Goal: Task Accomplishment & Management: Complete application form

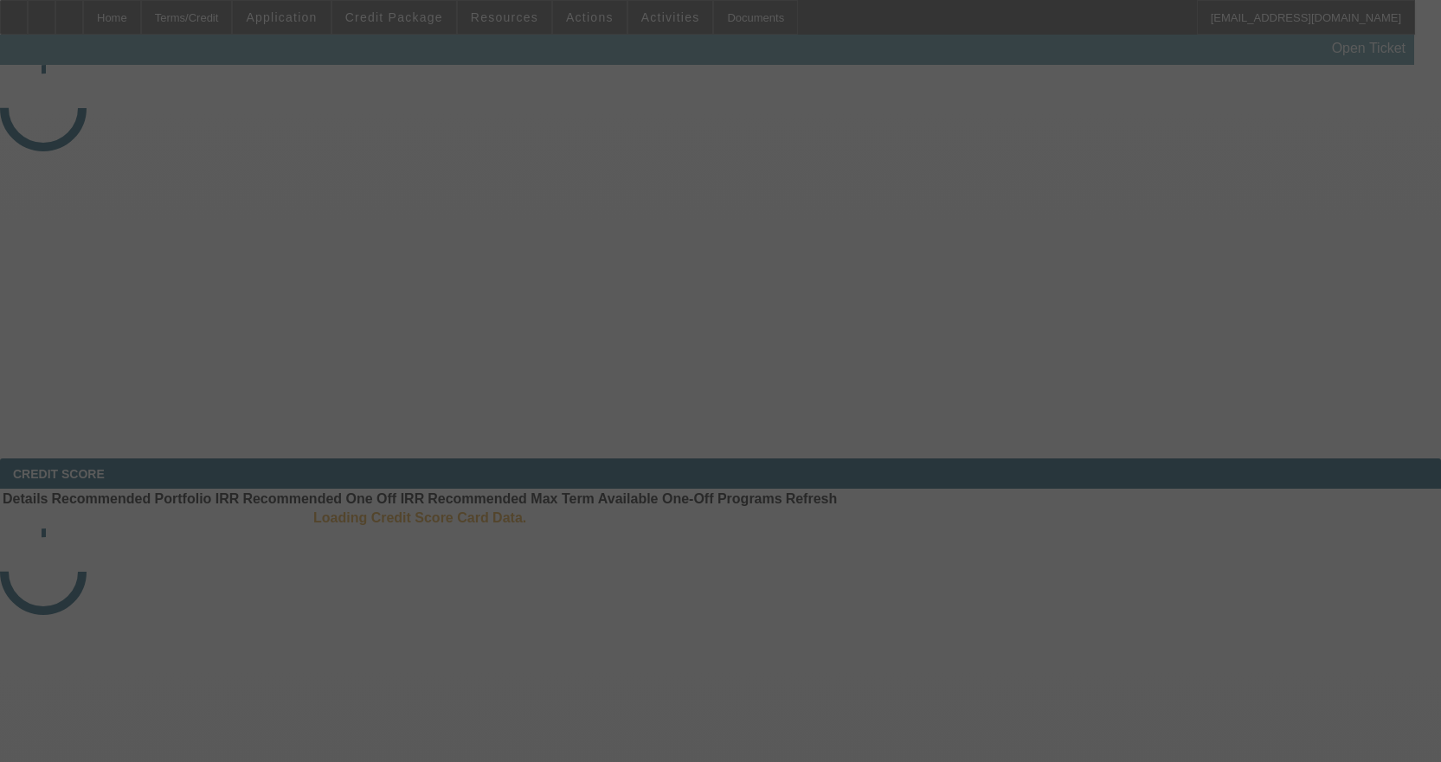
select select "3"
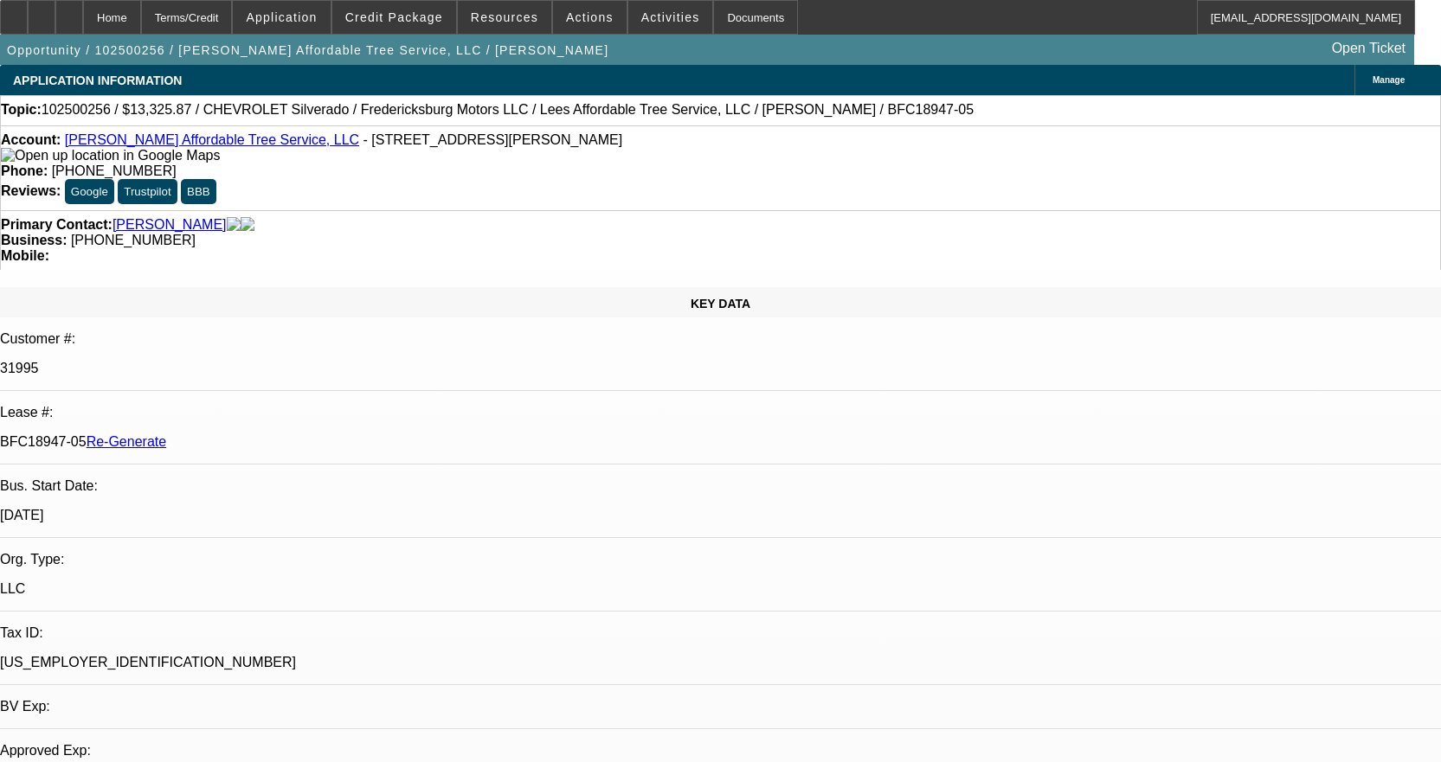
select select "0"
select select "3"
select select "0"
select select "6"
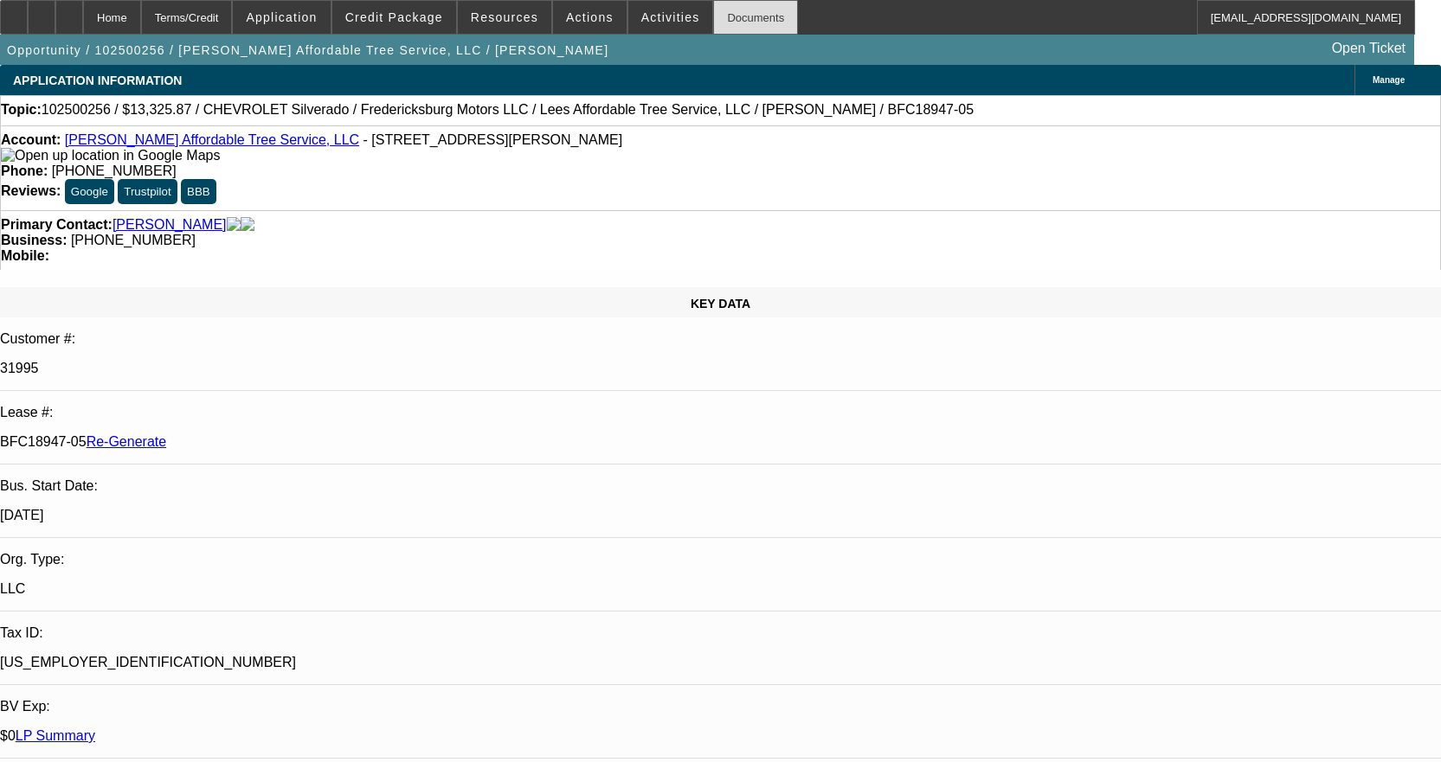
click at [713, 18] on div "Documents" at bounding box center [755, 17] width 85 height 35
click at [730, 13] on div "Documents" at bounding box center [755, 17] width 85 height 35
click at [722, 11] on div "Documents" at bounding box center [755, 17] width 85 height 35
click at [729, 13] on div "Documents" at bounding box center [755, 17] width 85 height 35
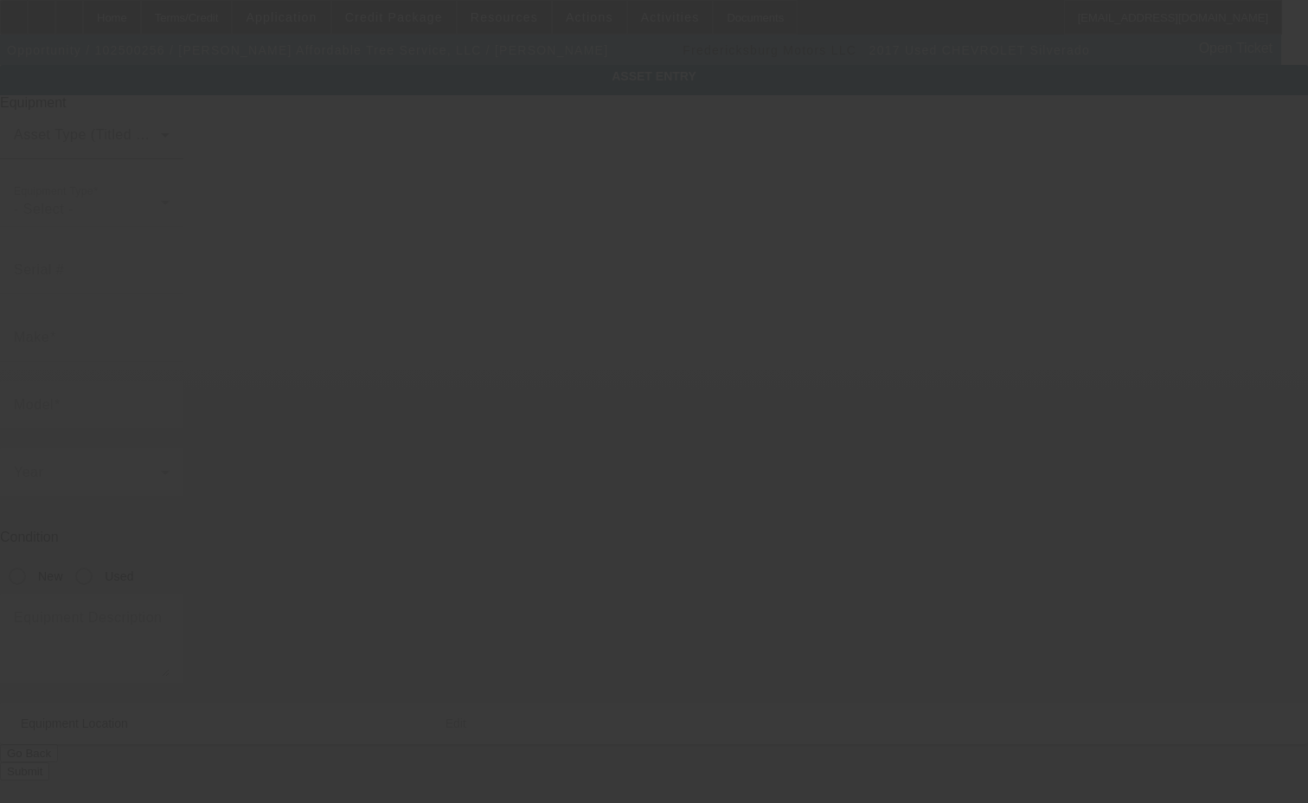
type input "[US_VEHICLE_IDENTIFICATION_NUMBER]"
type input "Chevrolet"
type input "Silverado"
radio input "true"
type textarea "And All"
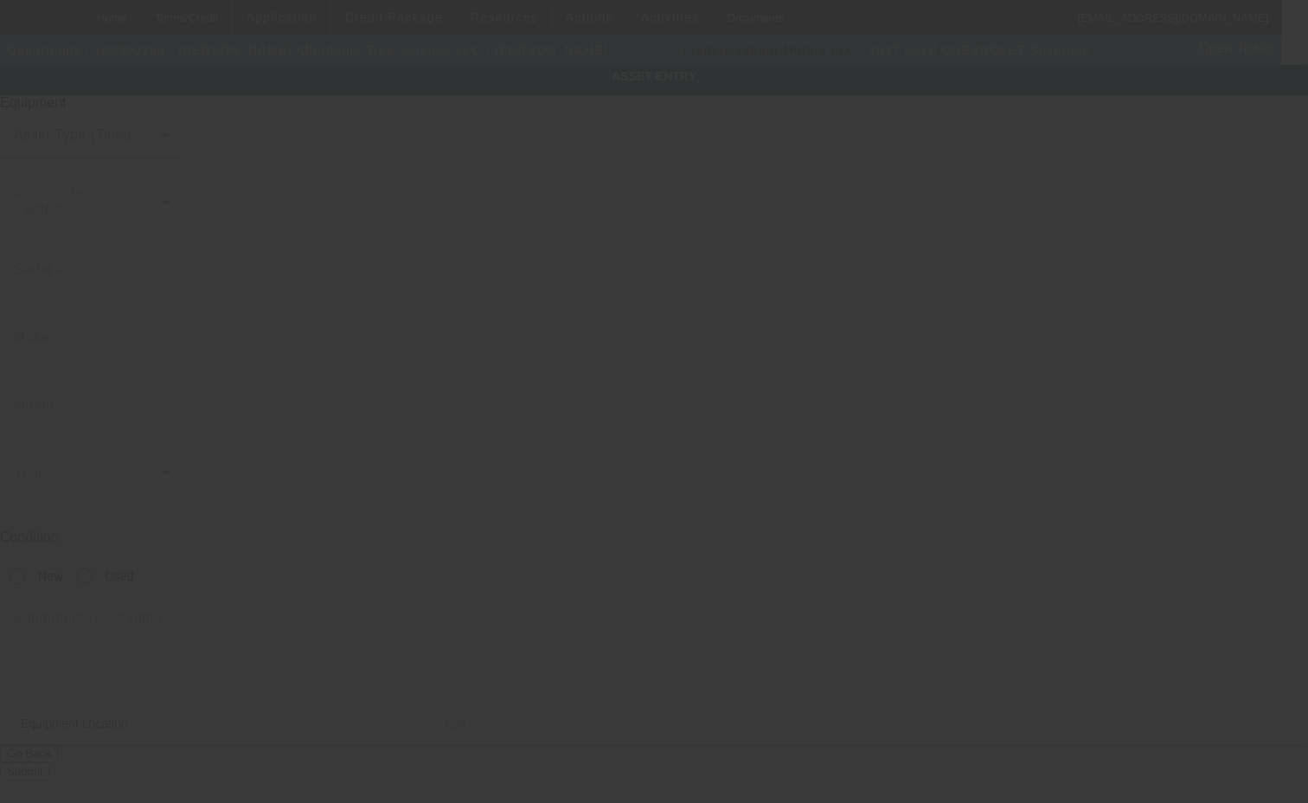
type input "201 Curry Dr"
type input "Williamsburg"
type input "23188"
type input "James City"
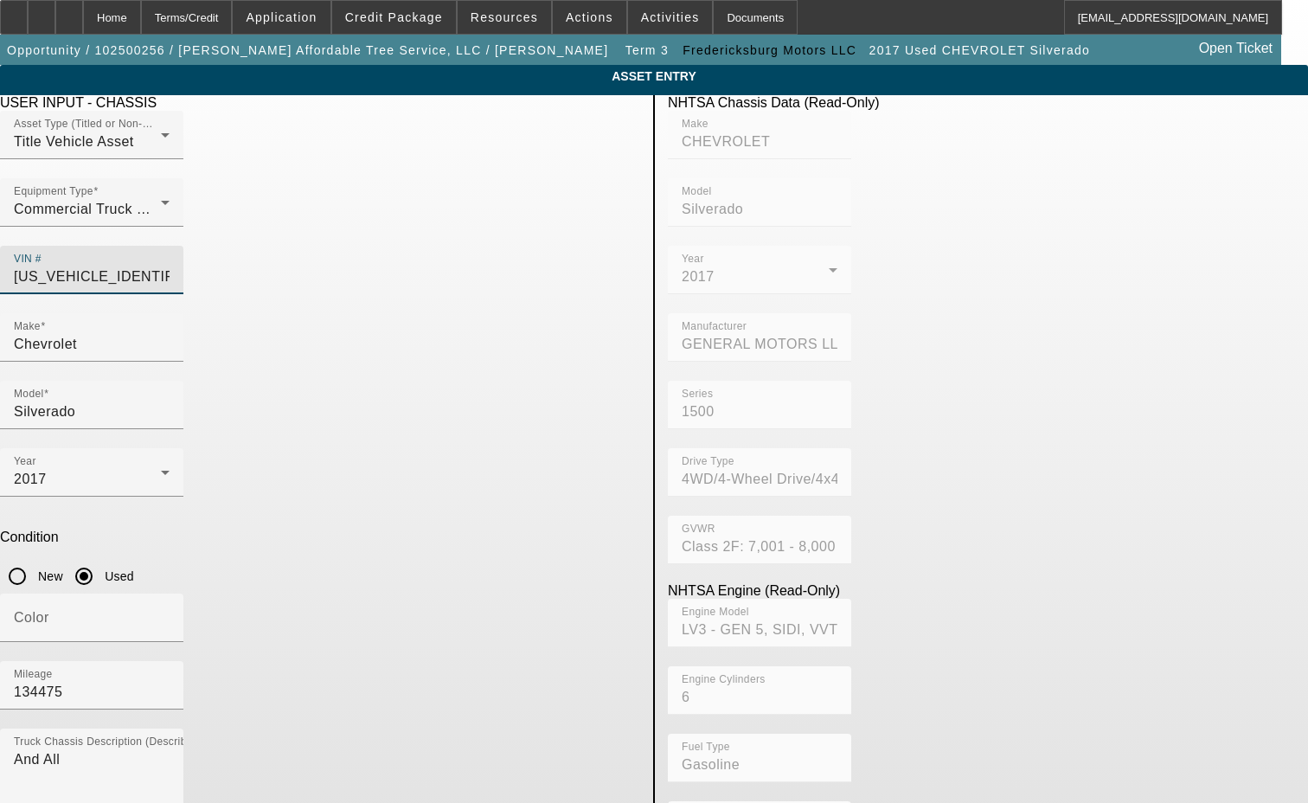
drag, startPoint x: 564, startPoint y: 243, endPoint x: 427, endPoint y: 241, distance: 137.6
click at [183, 246] on div "VIN # 1GCVKNEH9HZ264092" at bounding box center [91, 270] width 183 height 48
type input "1"
type input "1GCVKNEH9GZ264092"
type input "CHEVROLET"
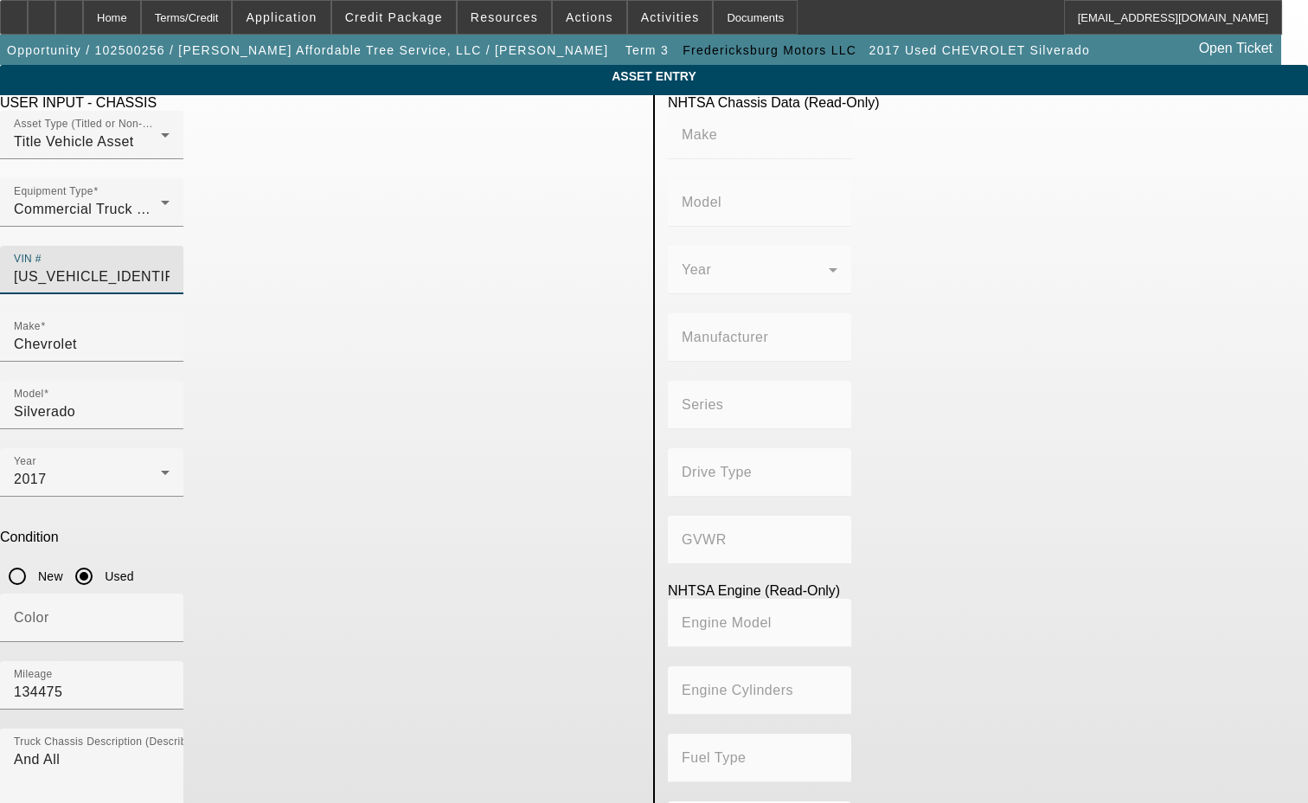
type input "Silverado"
type input "GENERAL MOTORS LLC"
type input "1500"
type input "4WD/4-Wheel Drive/4x4"
type input "Class 2F: 7,001 - 8,000 lb (3,175 - 3,629 kg)"
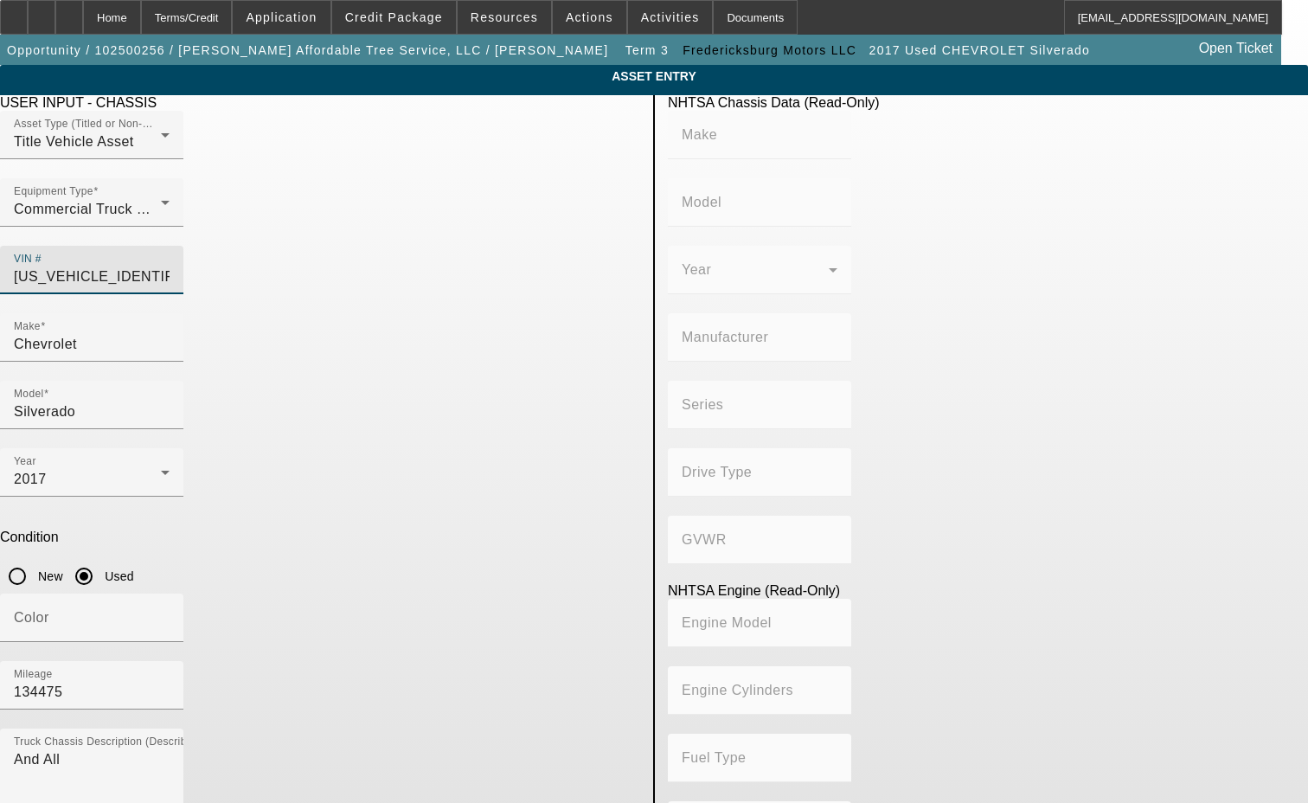
type input "LV3 - SIDI, VVT, Aluminum, E85 Max."
type input "6"
type input "Gasoline"
type input "262.40209960734"
type input "4.3"
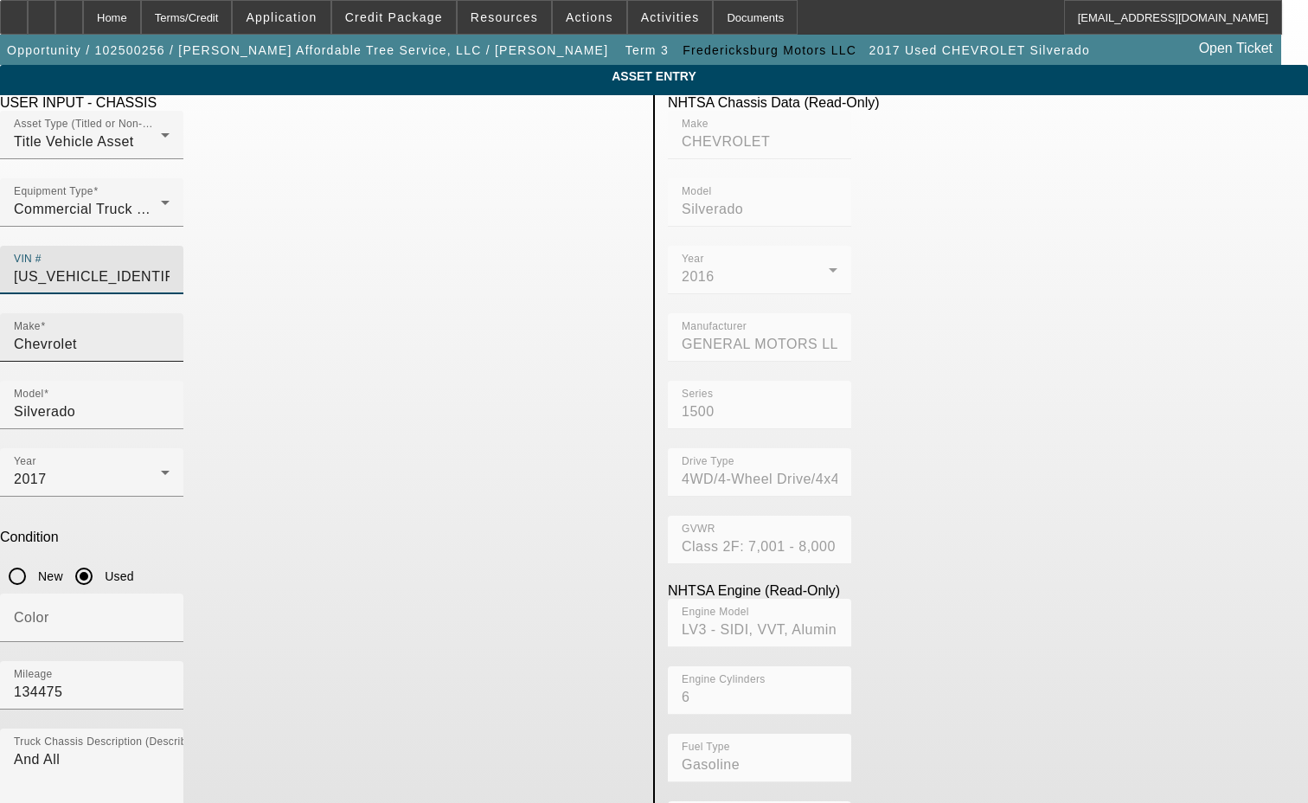
type input "1GCVKNEH9GZ264092"
click at [170, 334] on input "Chevrolet" at bounding box center [92, 344] width 156 height 21
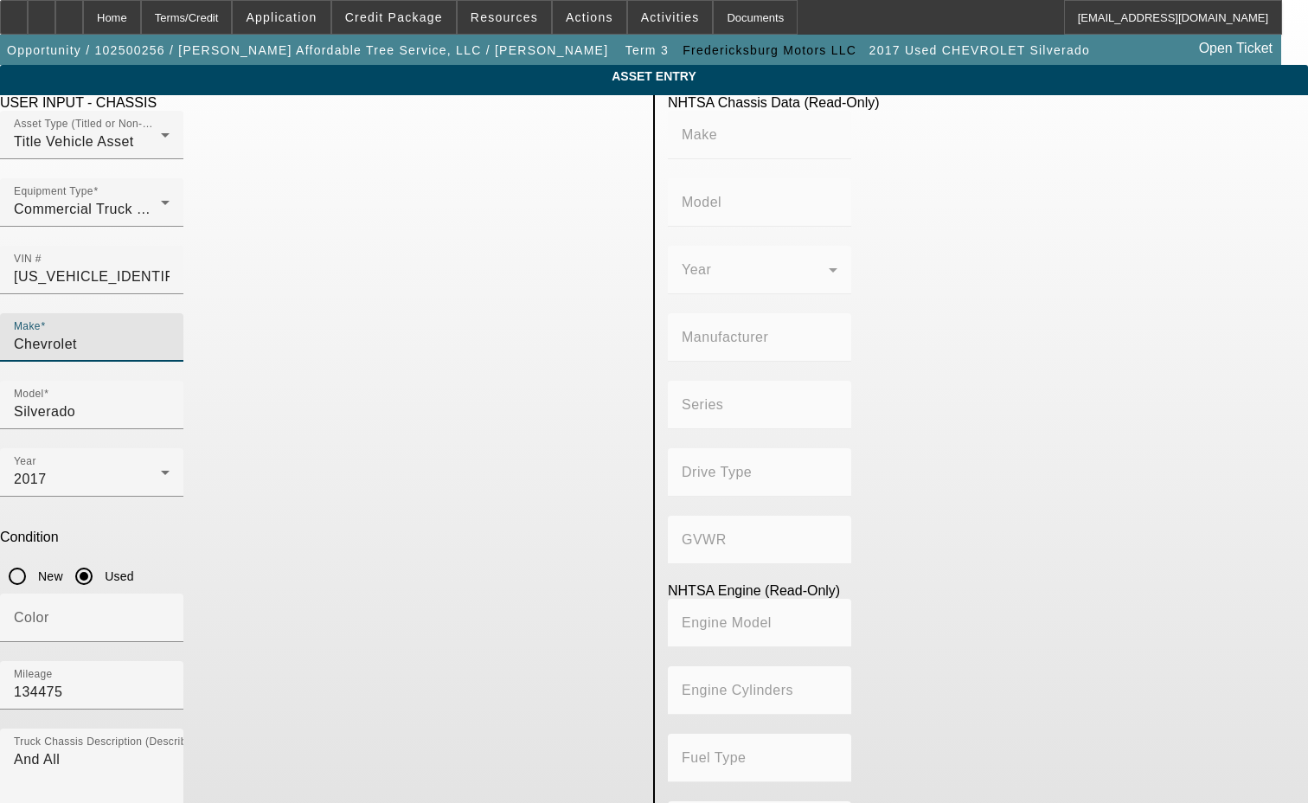
type input "CHEVROLET"
type input "Silverado"
type input "GENERAL MOTORS LLC"
type input "1500"
type input "4WD/4-Wheel Drive/4x4"
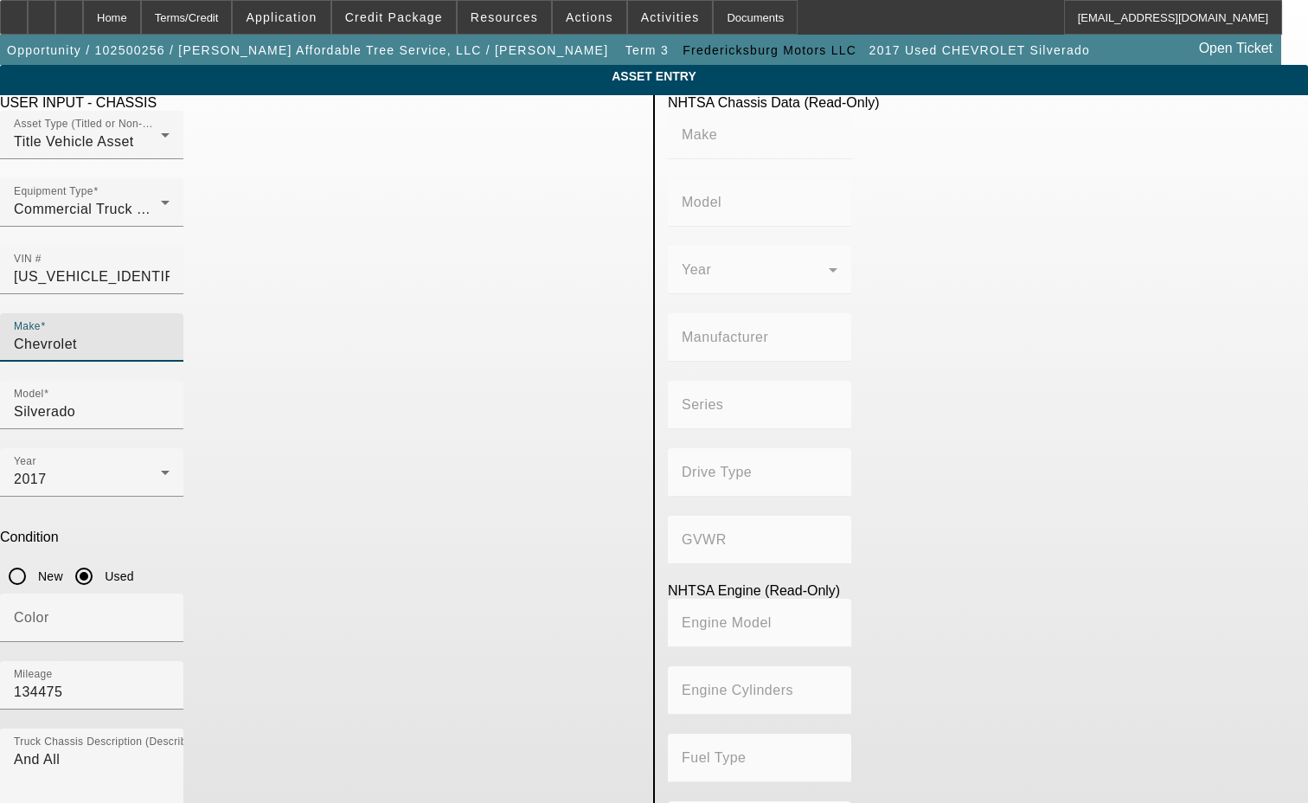
type input "Class 2F: 7,001 - 8,000 lb (3,175 - 3,629 kg)"
type input "LV3 - SIDI, VVT, Aluminum, E85 Max."
type input "6"
type input "Gasoline"
type input "262.40209960734"
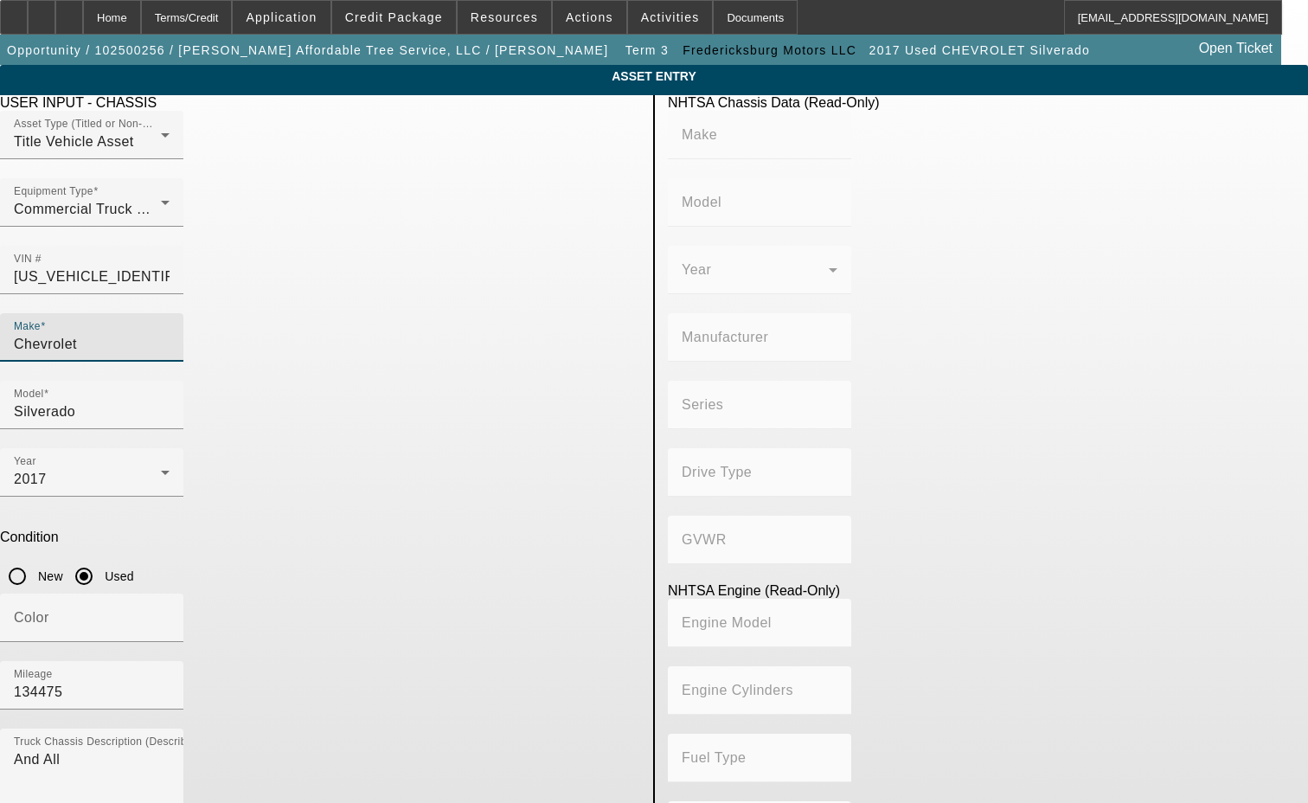
type input "4.3"
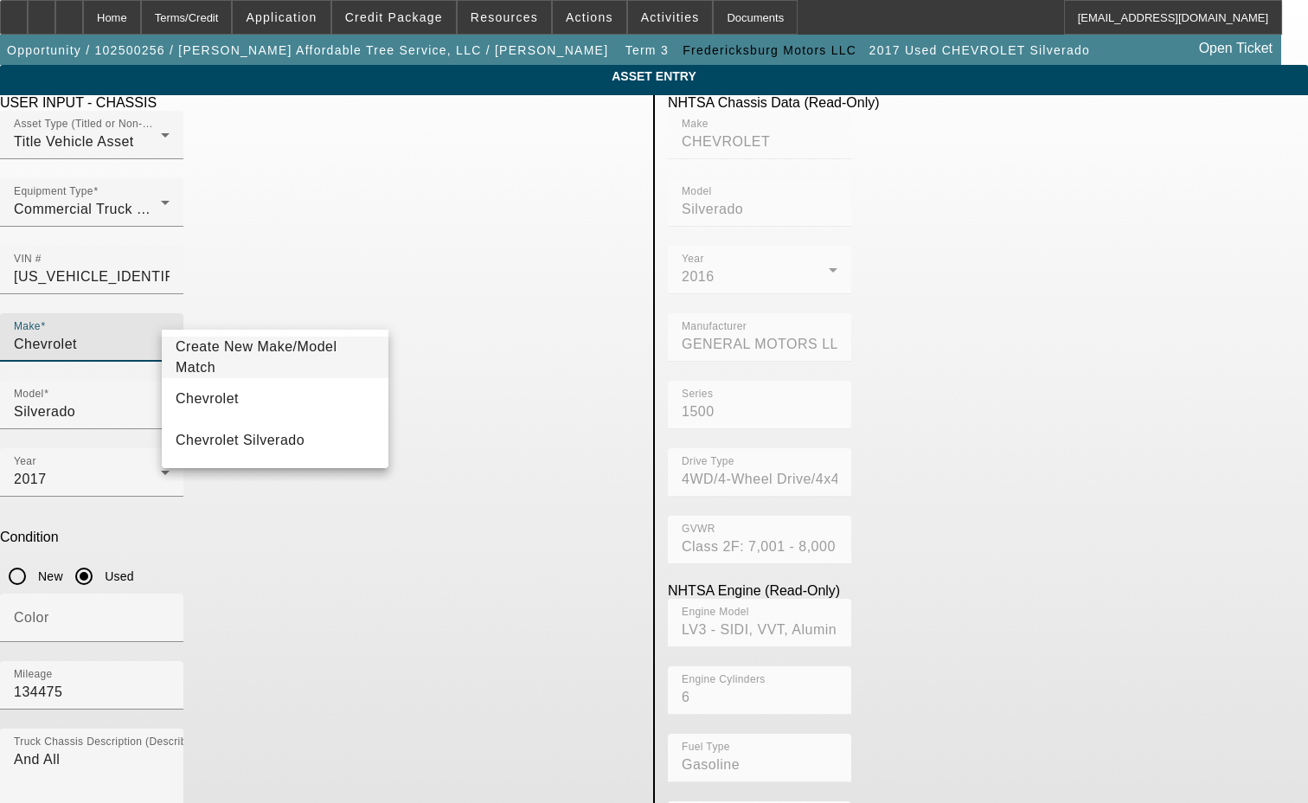
drag, startPoint x: 285, startPoint y: 312, endPoint x: 148, endPoint y: 303, distance: 137.0
click at [148, 303] on div "ASSET ENTRY Delete asset USER INPUT - CHASSIS Asset Type (Titled or Non-Titled)…" at bounding box center [654, 545] width 1308 height 960
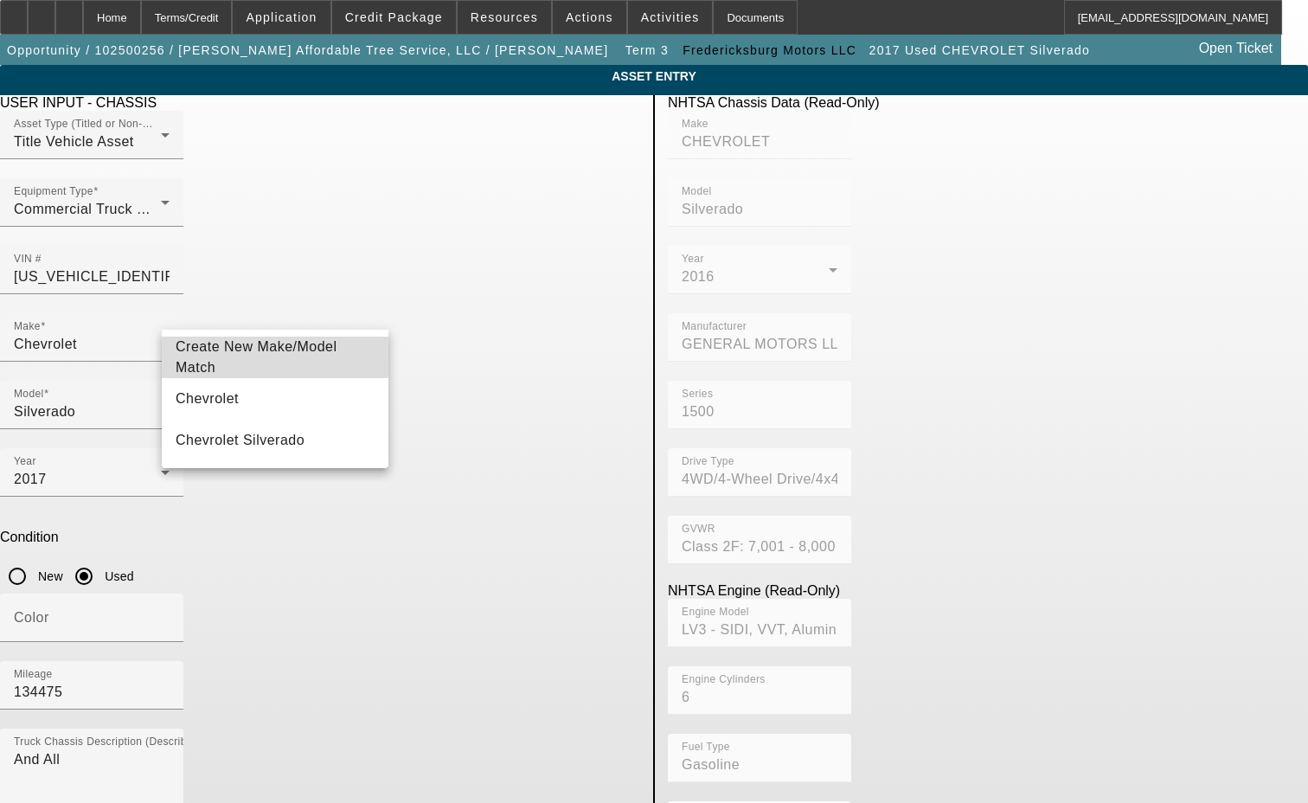
click at [222, 346] on span "Create New Make/Model Match" at bounding box center [275, 358] width 199 height 42
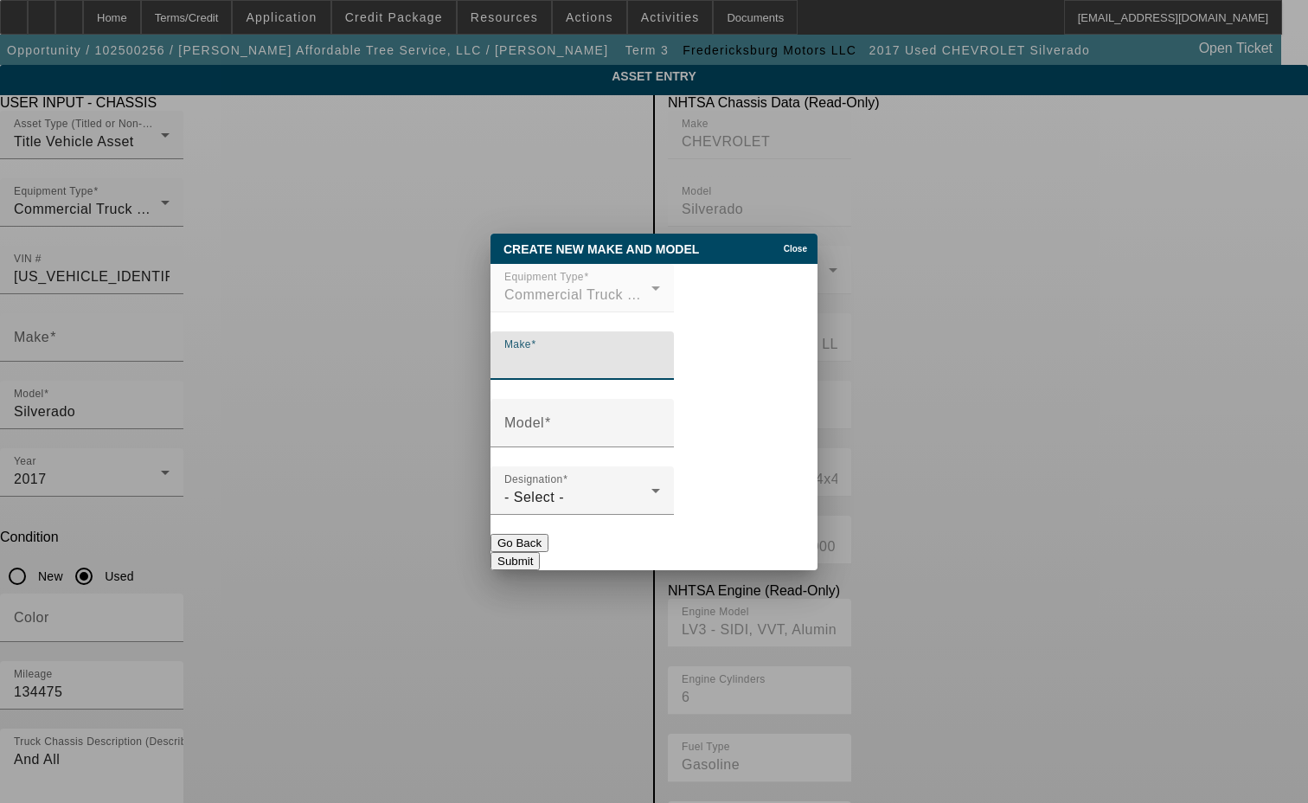
click at [587, 368] on input "Make" at bounding box center [582, 362] width 156 height 21
type input "Chevrolet"
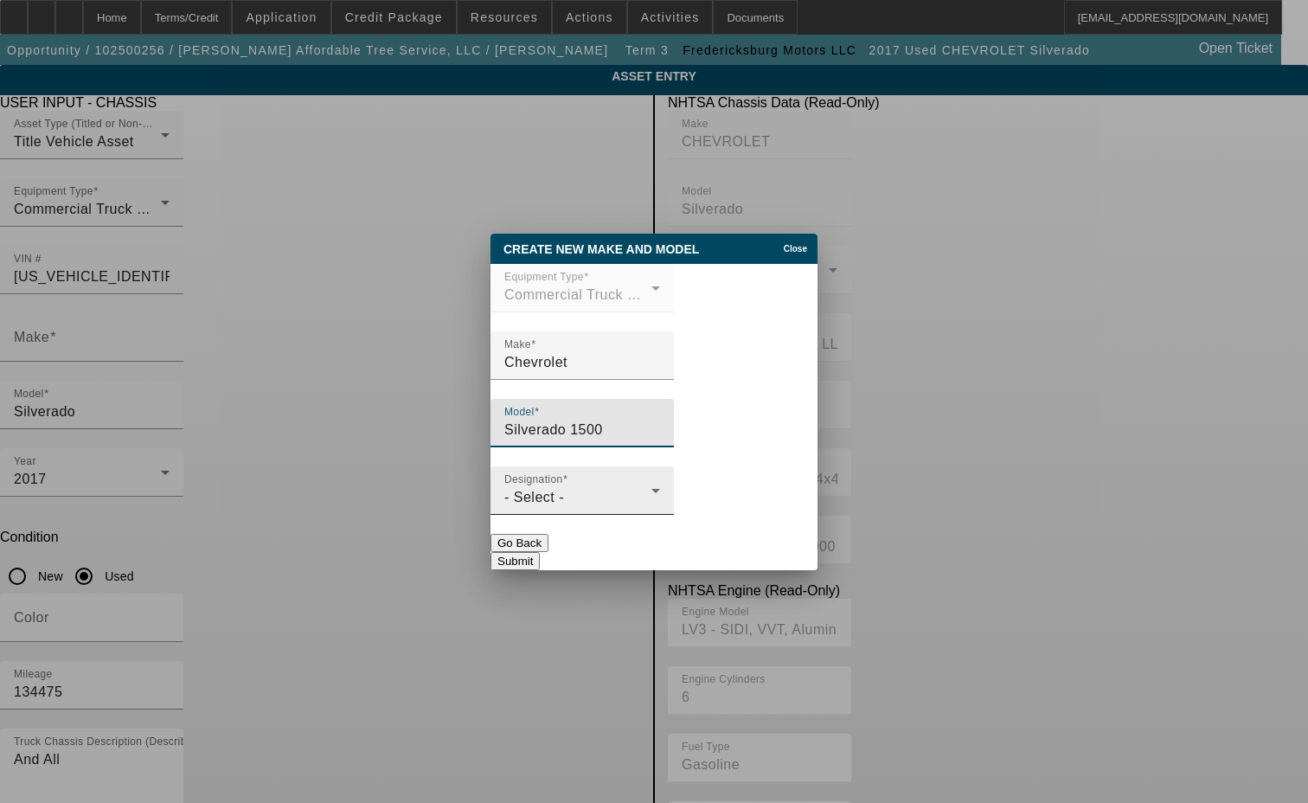
type input "Silverado 1500"
click at [588, 498] on div "- Select -" at bounding box center [577, 497] width 147 height 21
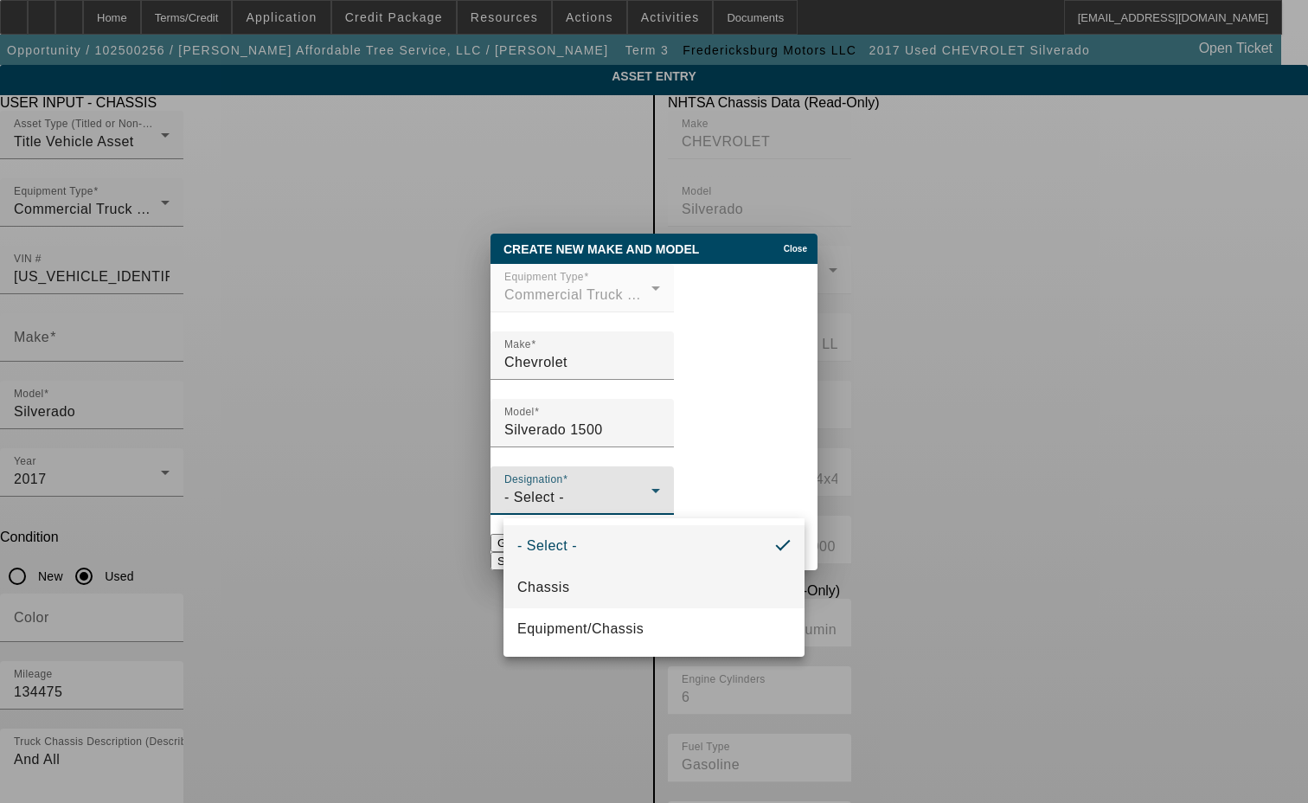
click at [553, 581] on span "Chassis" at bounding box center [543, 587] width 52 height 21
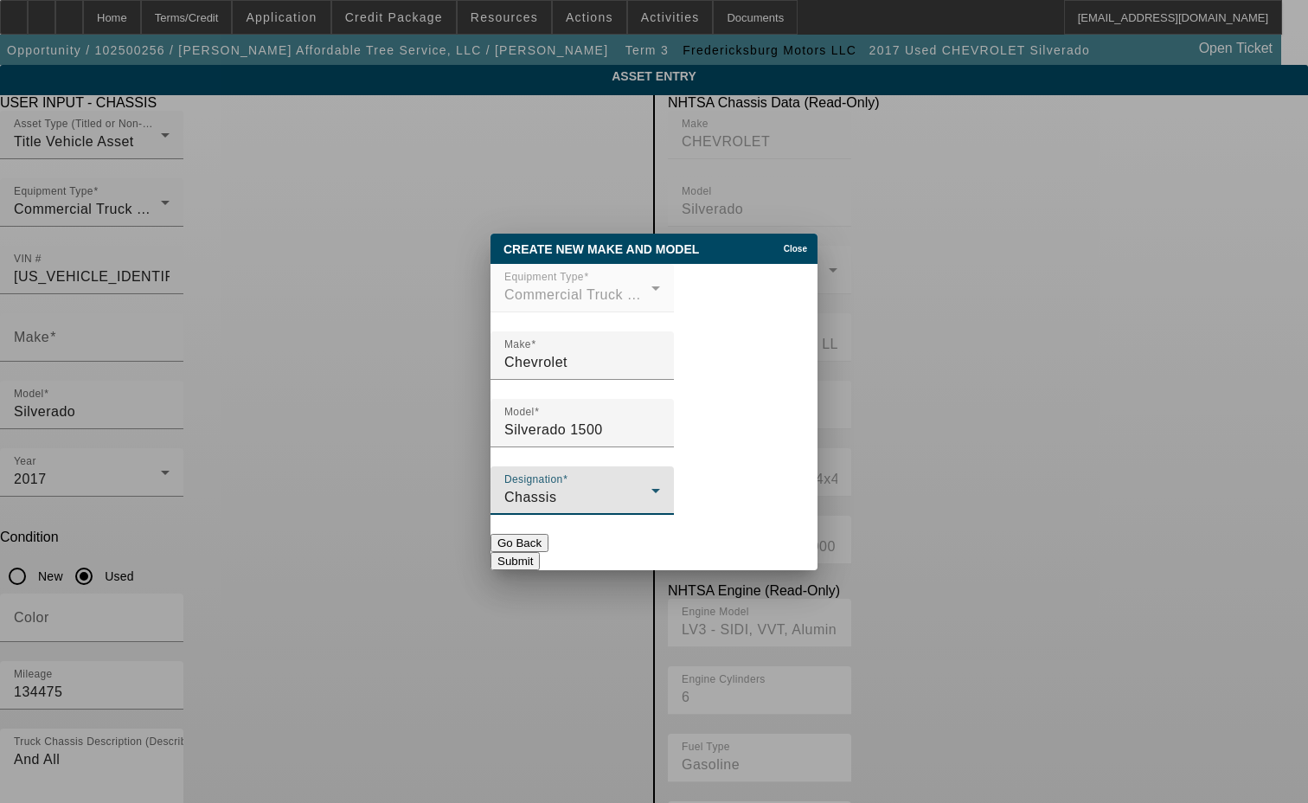
click at [540, 552] on button "Submit" at bounding box center [515, 561] width 49 height 18
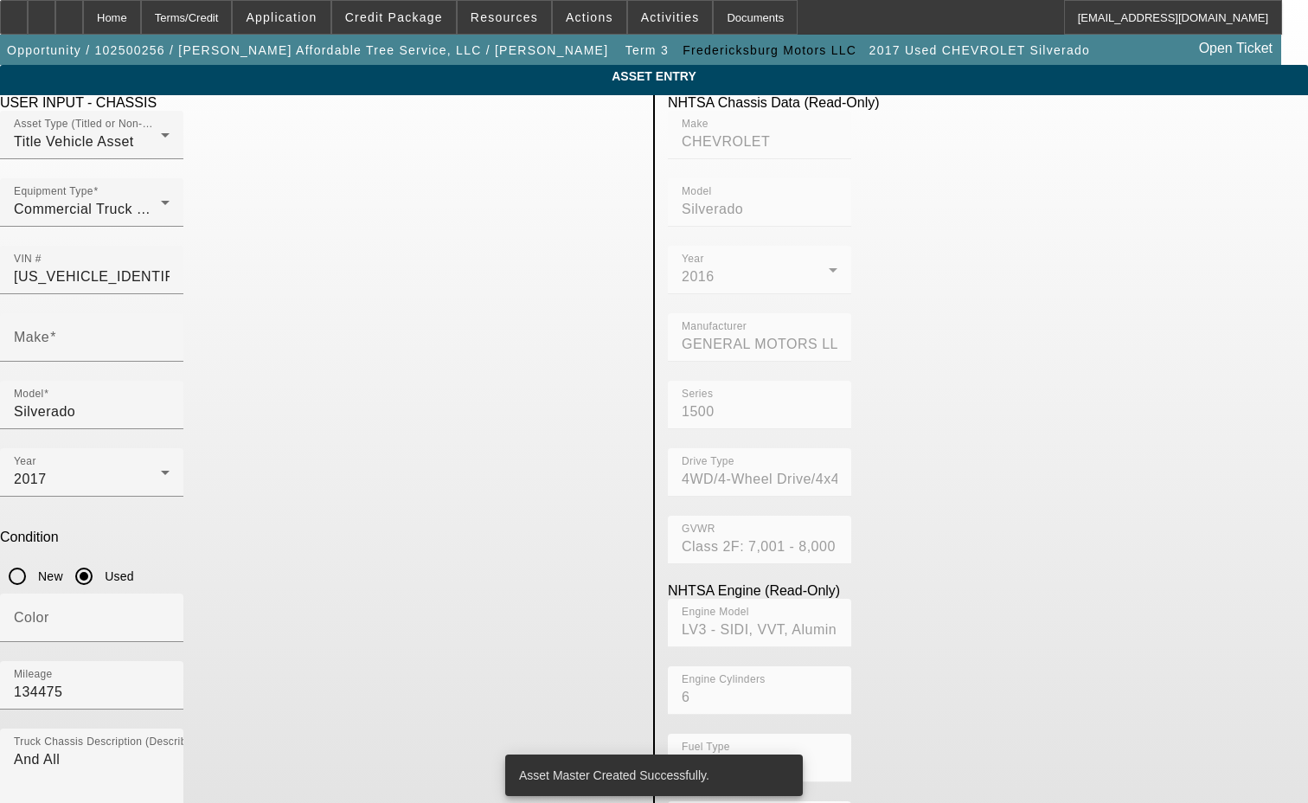
type input "Chevrolet"
type input "Silverado 1500"
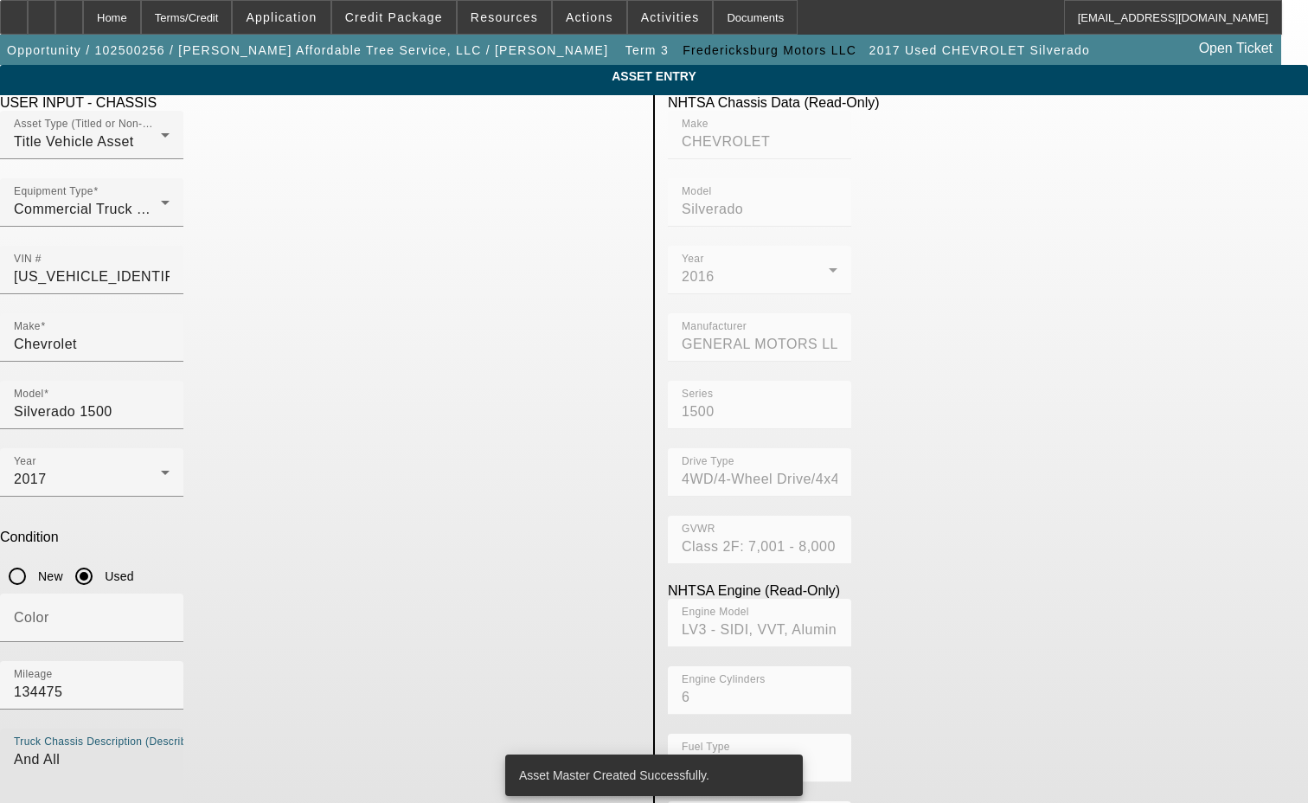
drag, startPoint x: 170, startPoint y: 523, endPoint x: 42, endPoint y: 536, distance: 127.8
click at [50, 535] on app-asset-collateral-manage "ASSET ENTRY Delete asset USER INPUT - CHASSIS Asset Type (Titled or Non-Titled)…" at bounding box center [654, 545] width 1308 height 960
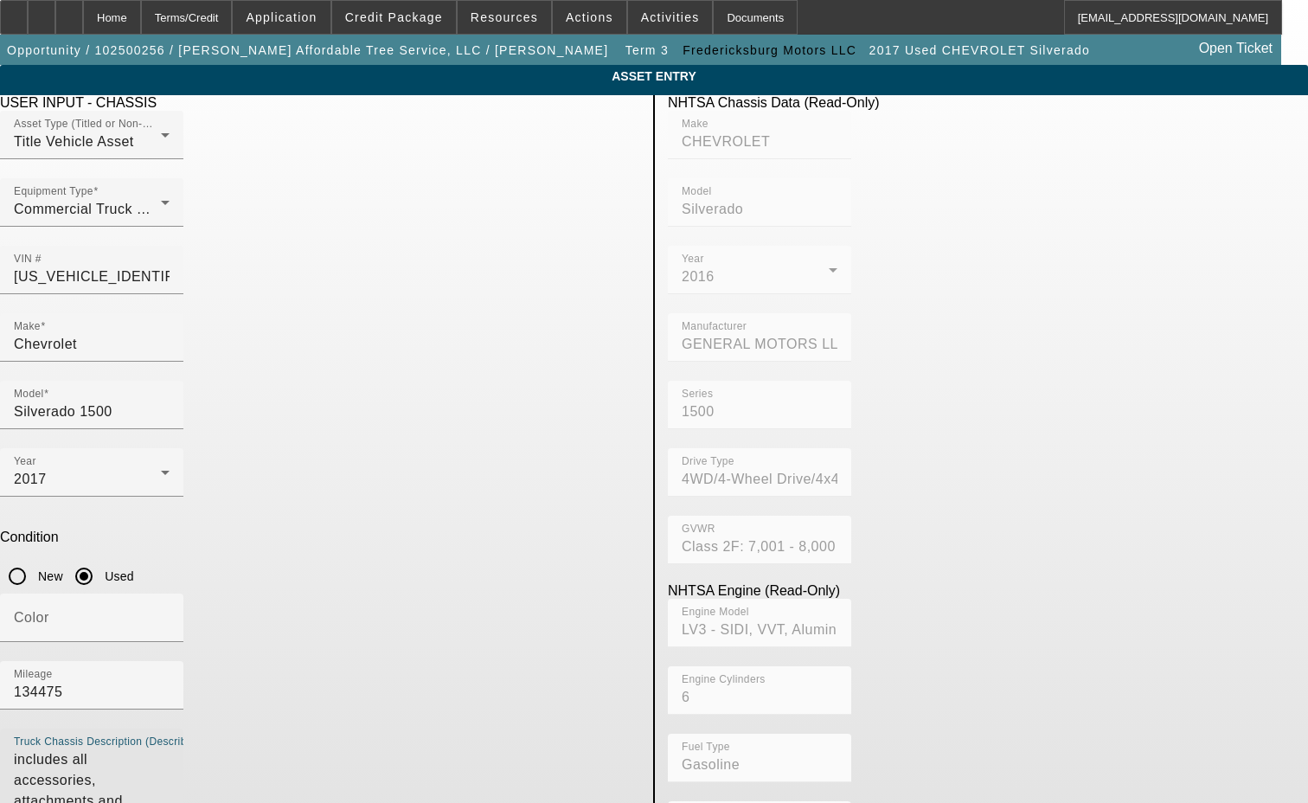
type textarea "includes all accessories, attachments and options"
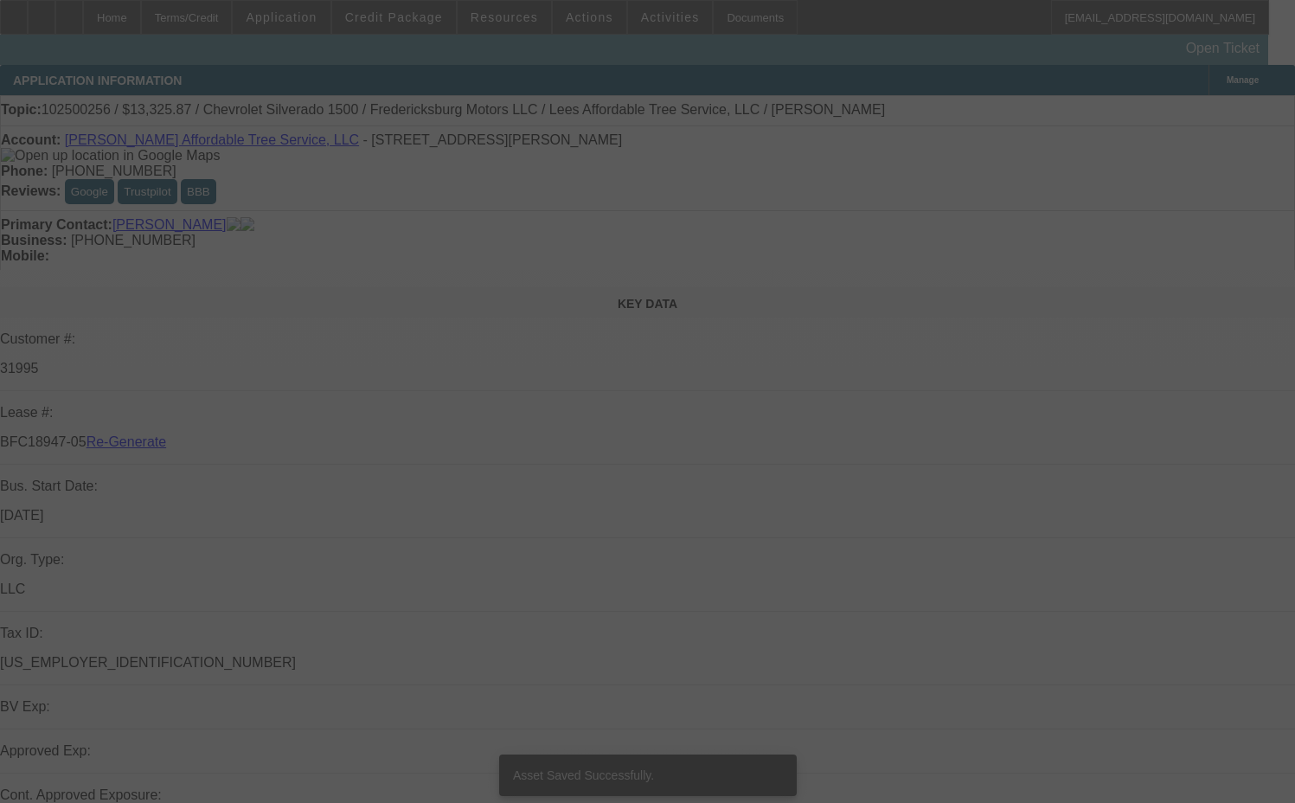
select select "3"
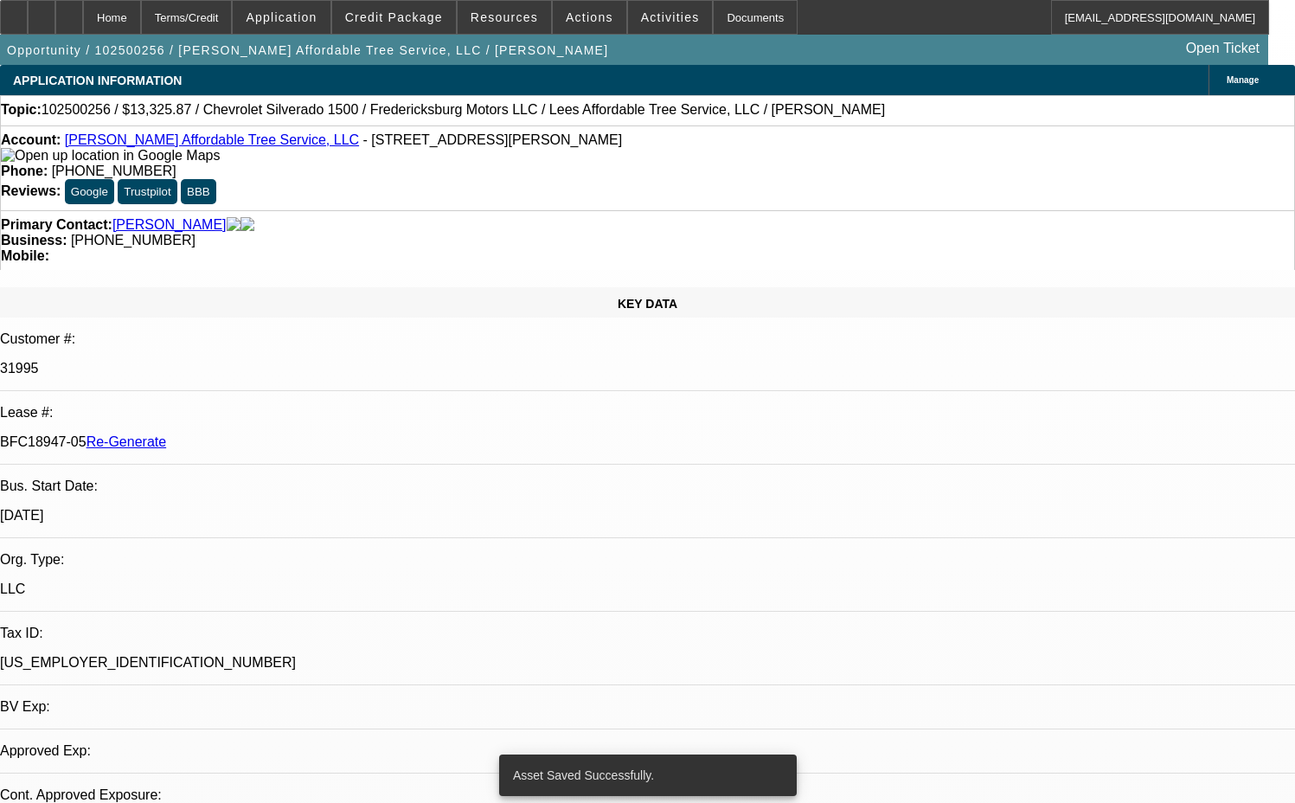
select select "0"
select select "3"
select select "0"
select select "6"
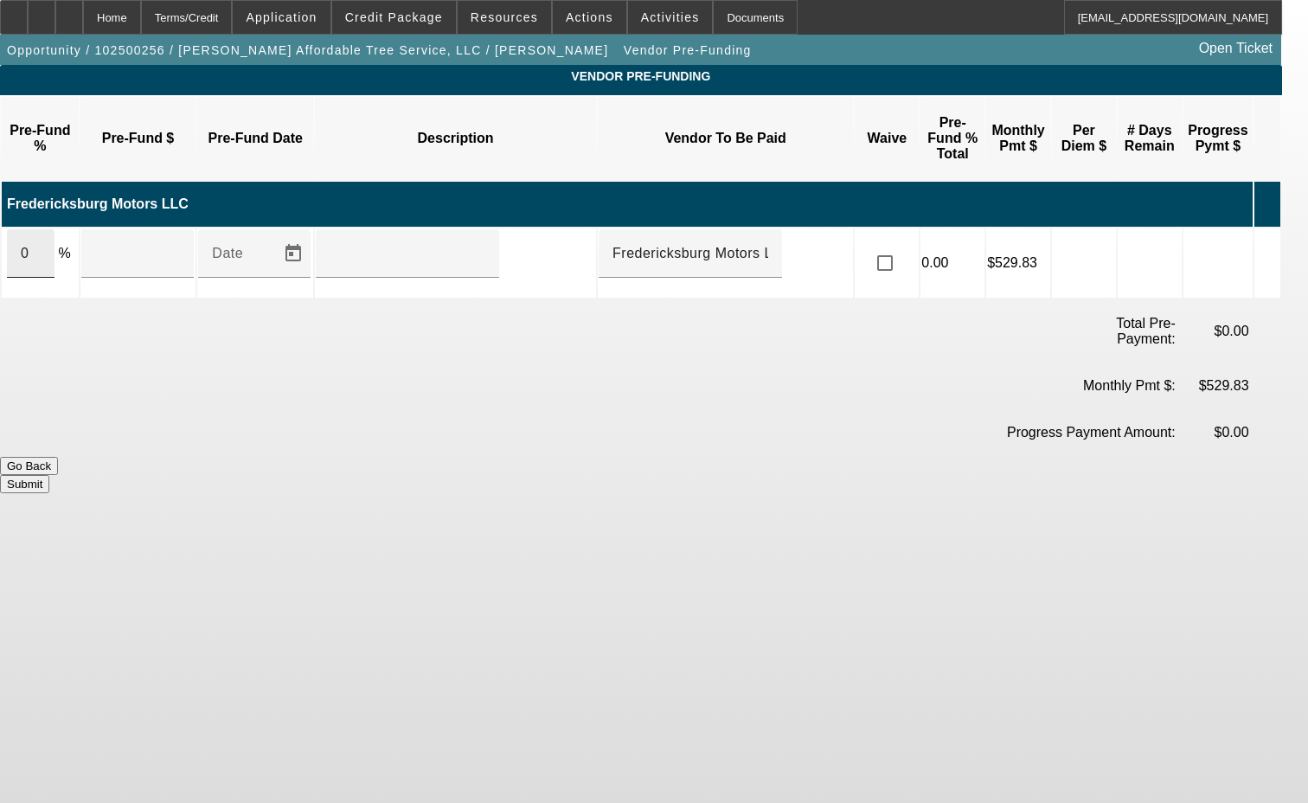
click at [41, 243] on input "0" at bounding box center [31, 253] width 20 height 21
type input "100"
type input "$13,325.87"
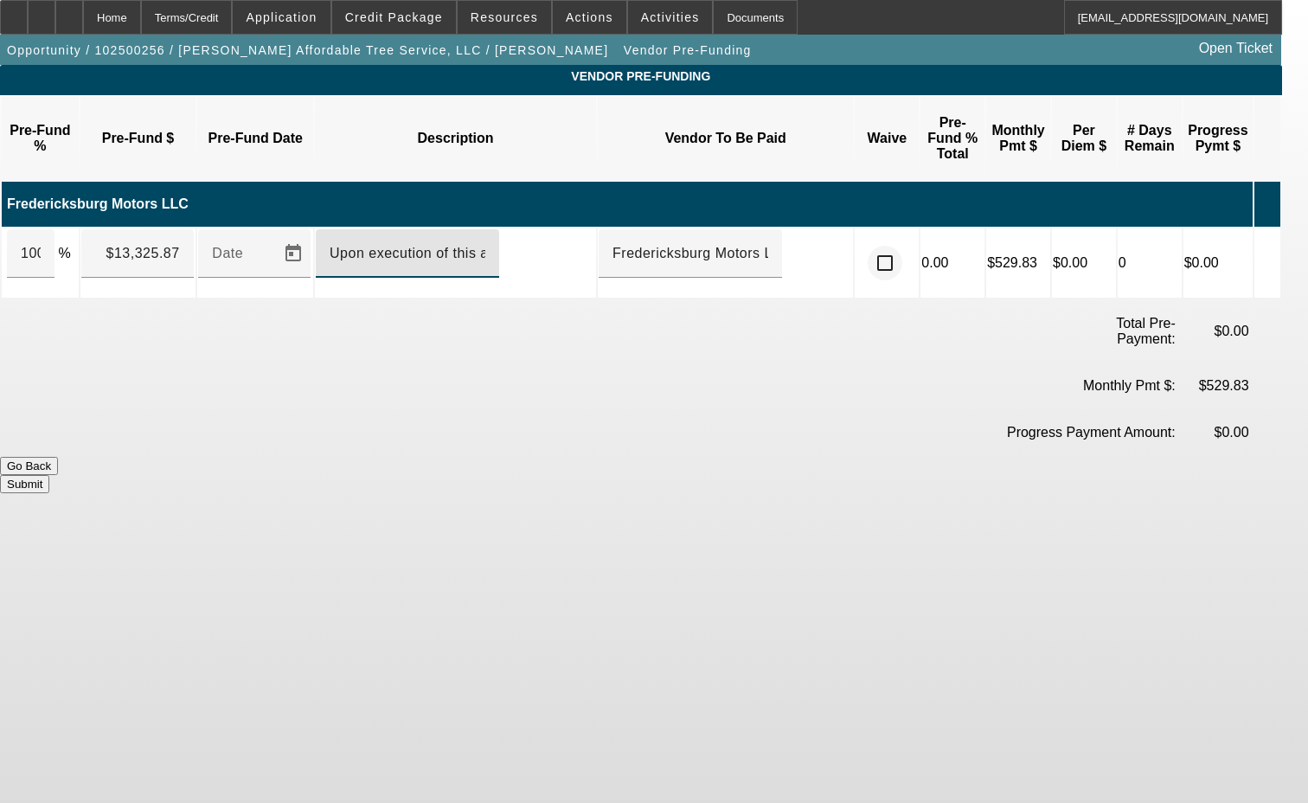
type input "Upon execution of this agreement"
drag, startPoint x: 915, startPoint y: 205, endPoint x: 953, endPoint y: 260, distance: 67.2
click at [902, 246] on input "checkbox" at bounding box center [885, 263] width 35 height 35
checkbox input "true"
click at [49, 475] on button "Submit" at bounding box center [24, 484] width 49 height 18
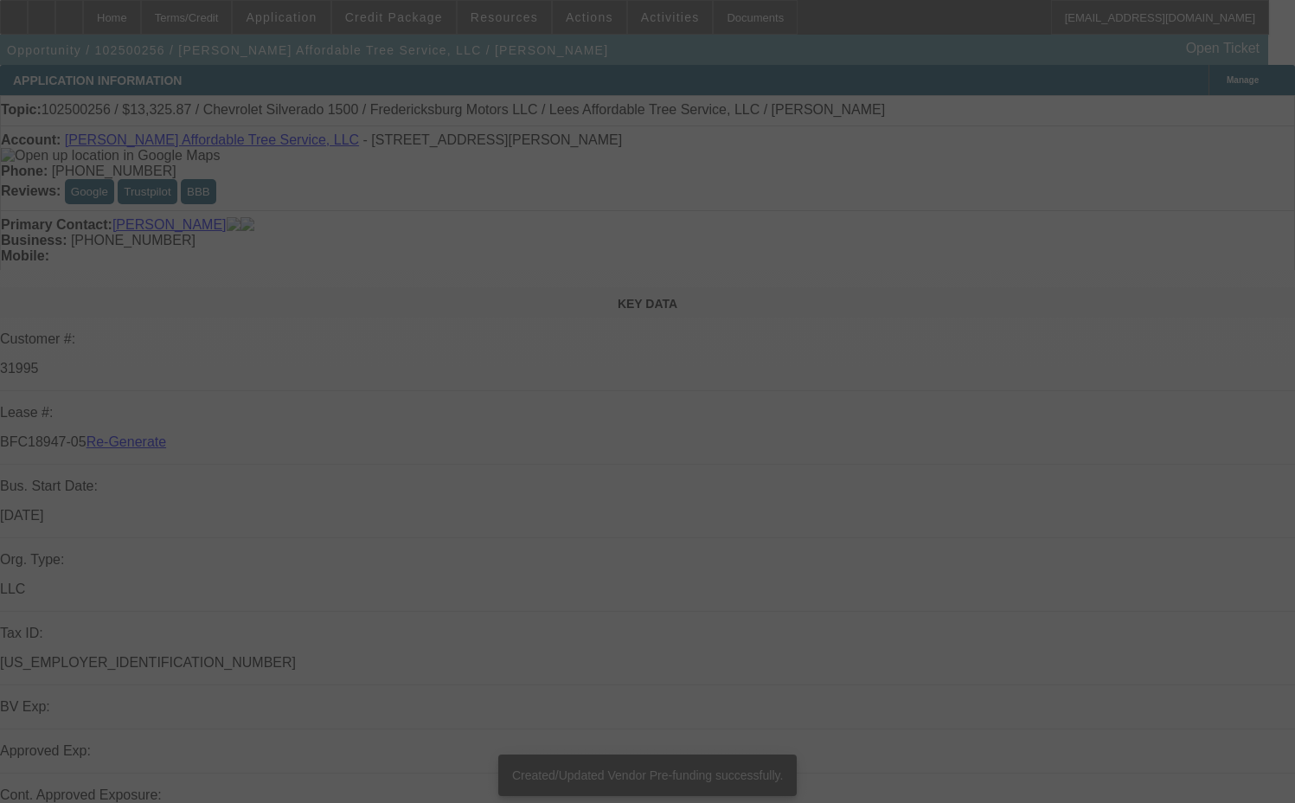
select select "3"
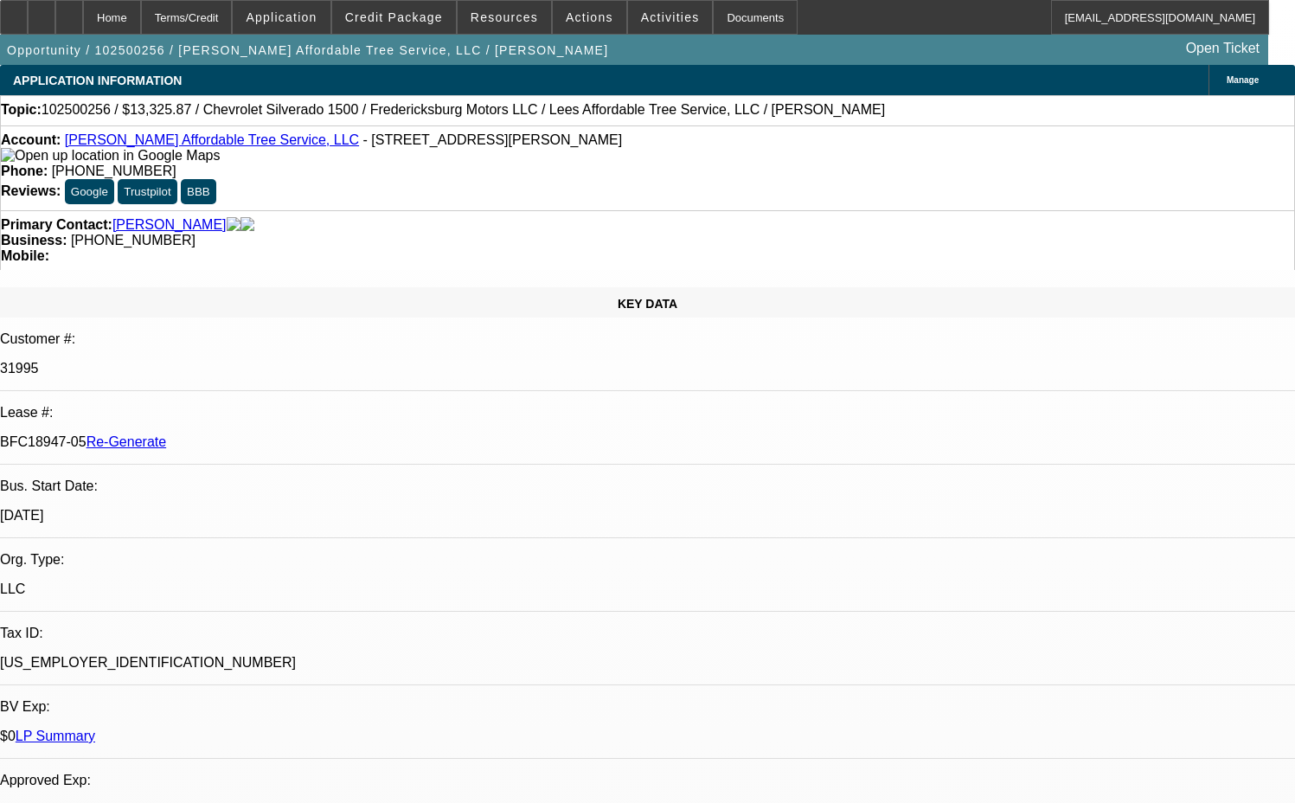
select select "0"
select select "3"
select select "0"
select select "6"
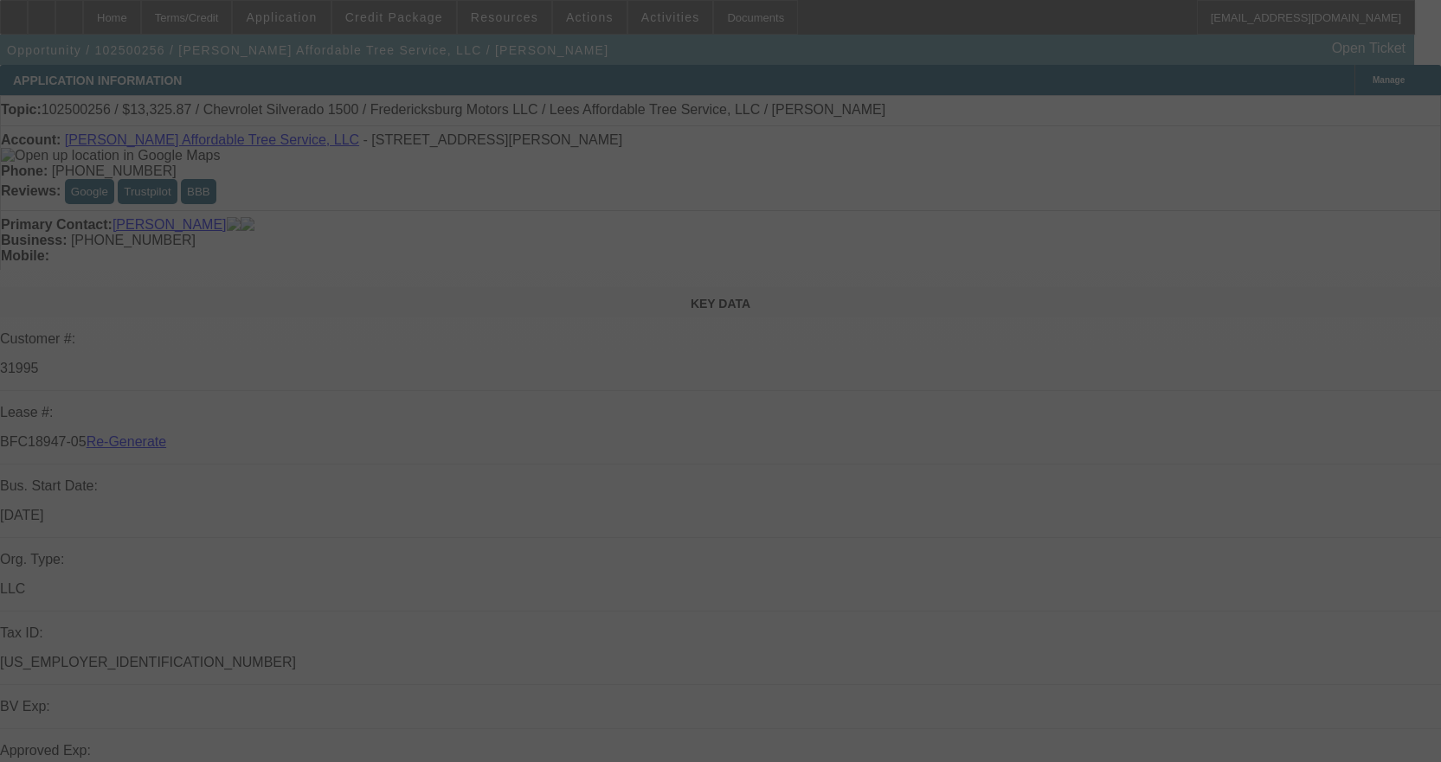
select select "3"
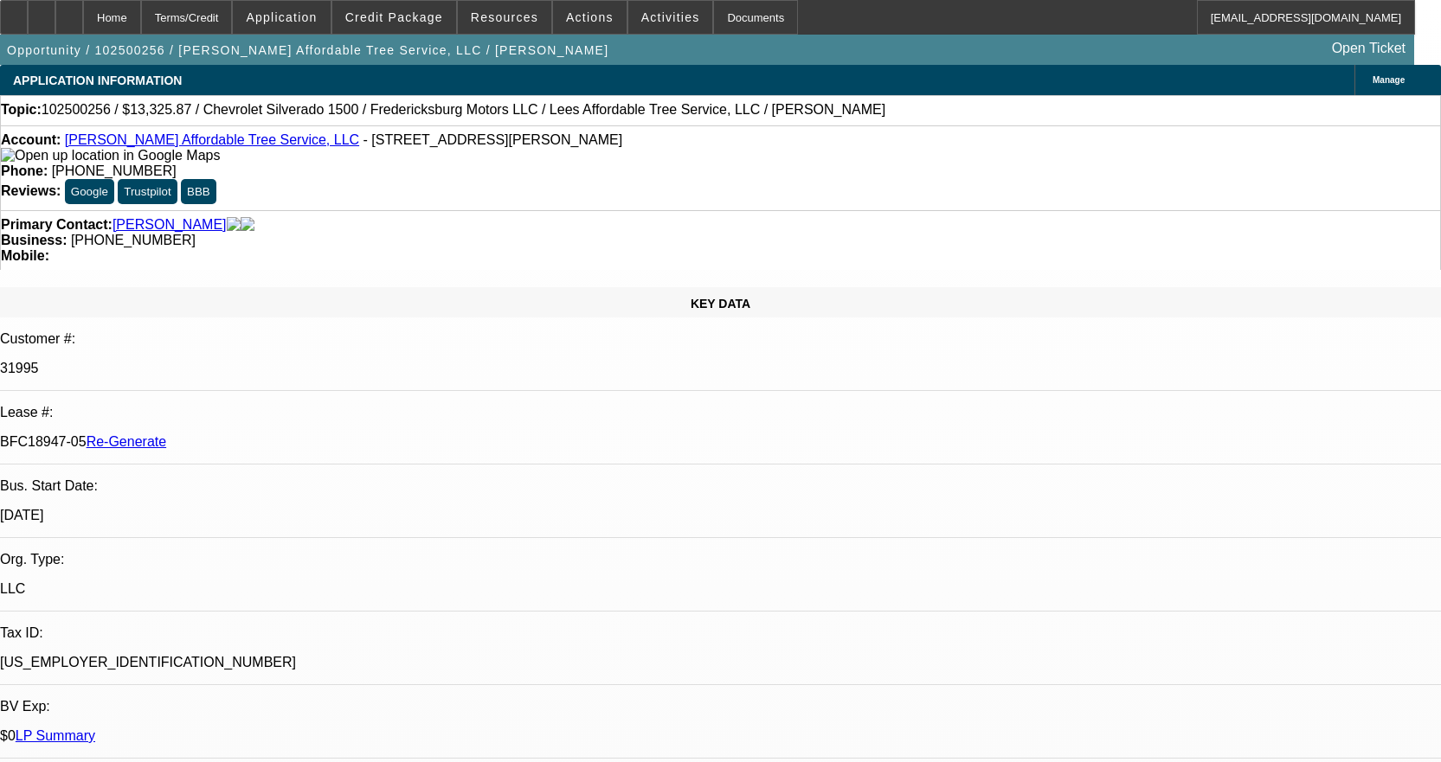
select select "0"
select select "3"
select select "0"
select select "6"
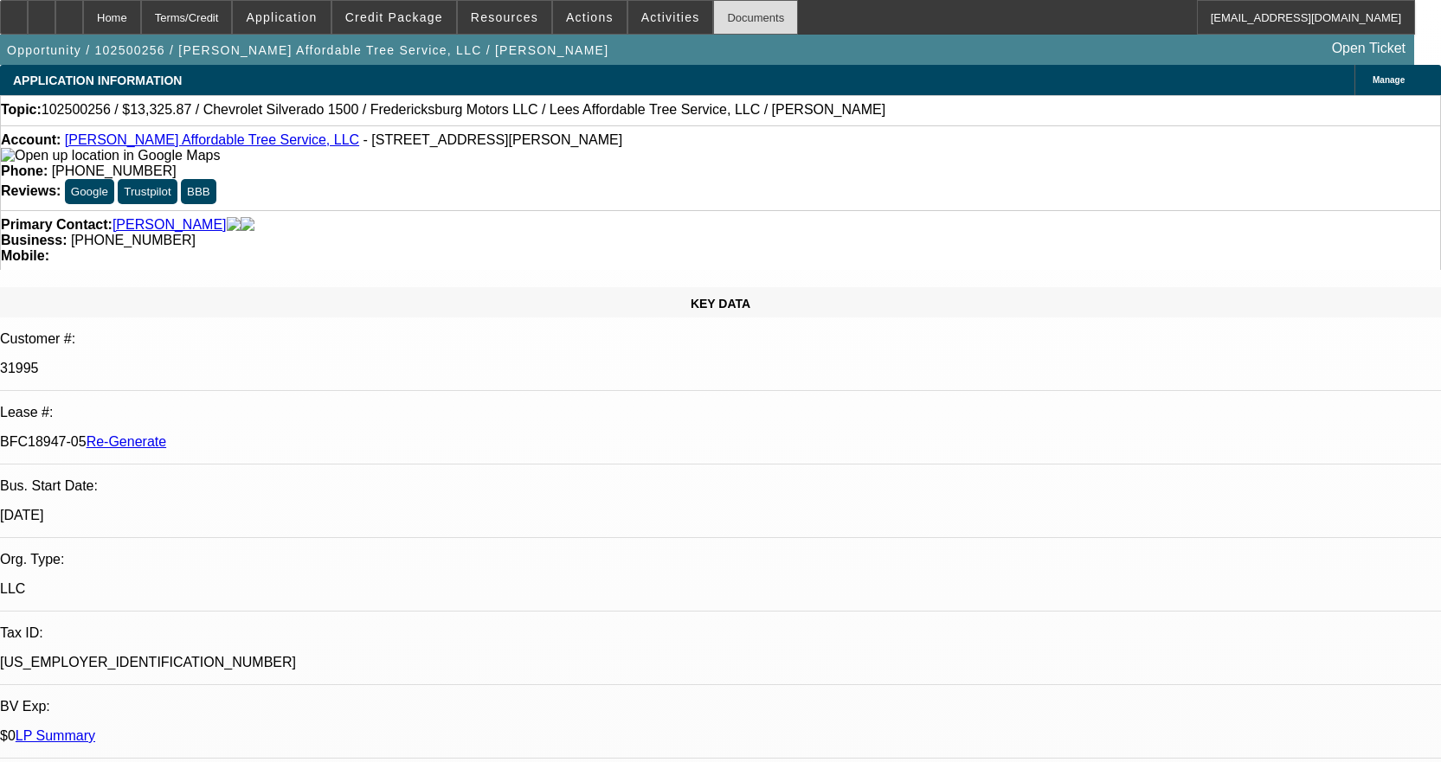
click at [734, 10] on div "Documents" at bounding box center [755, 17] width 85 height 35
click at [713, 21] on div "Documents" at bounding box center [755, 17] width 85 height 35
click at [373, 19] on button "Credit Package" at bounding box center [394, 17] width 124 height 33
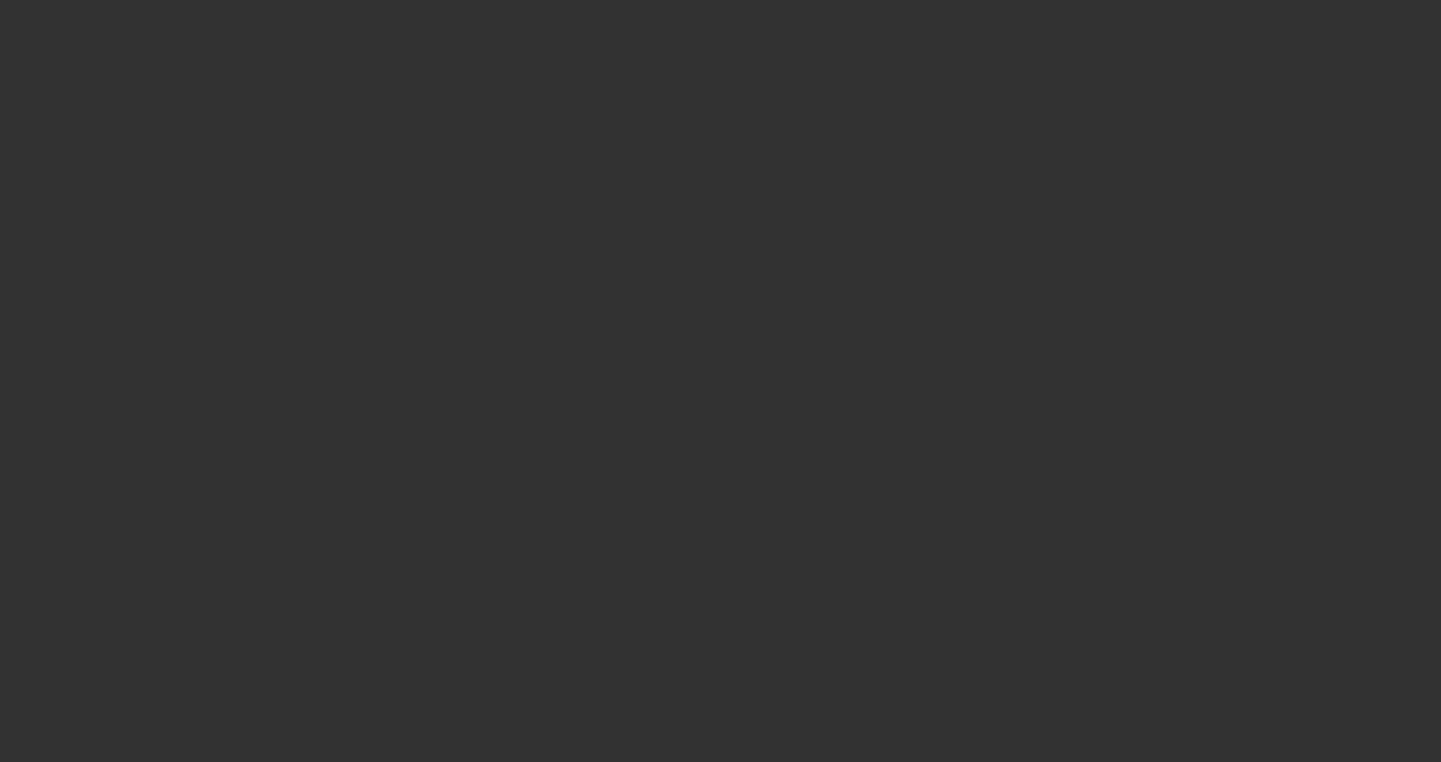
select select "3"
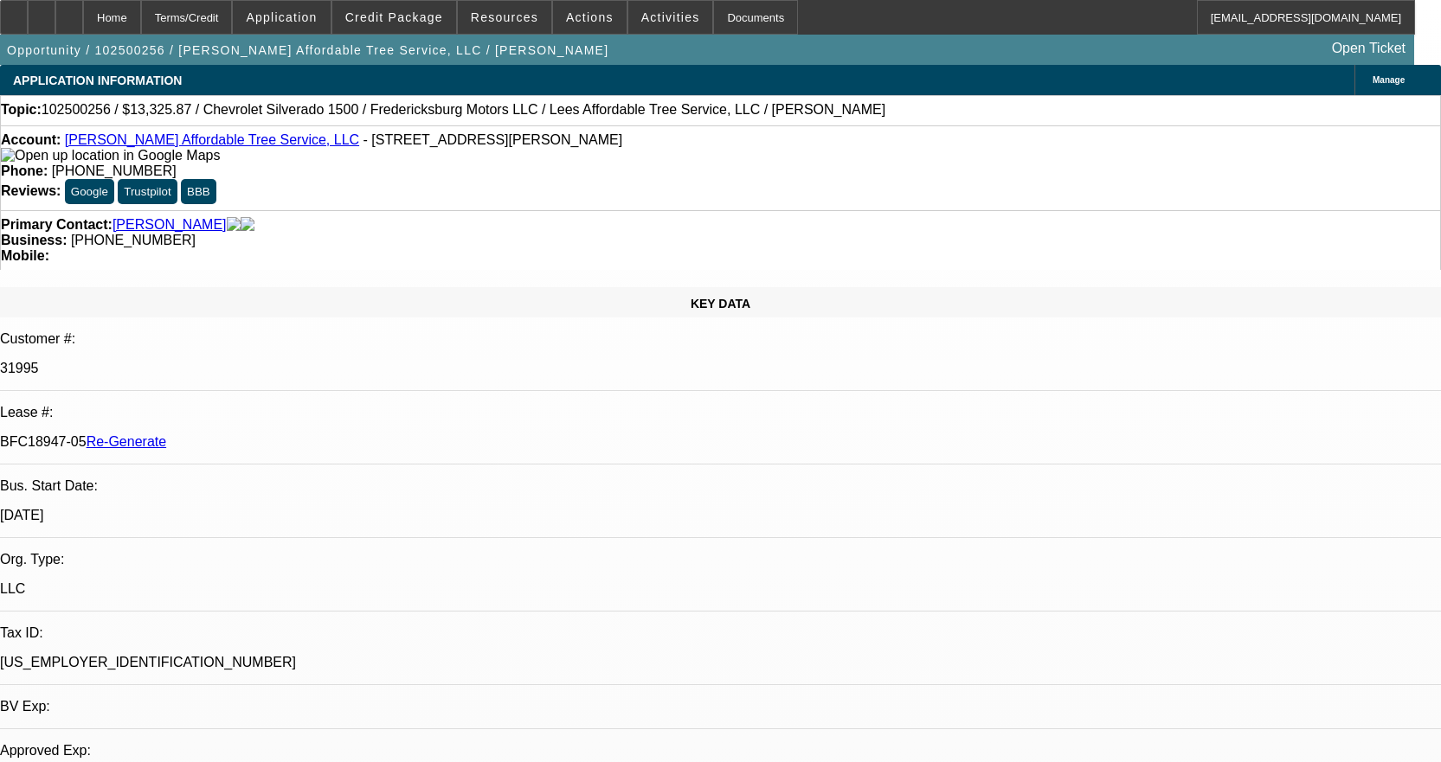
select select "0"
select select "3"
select select "0"
select select "6"
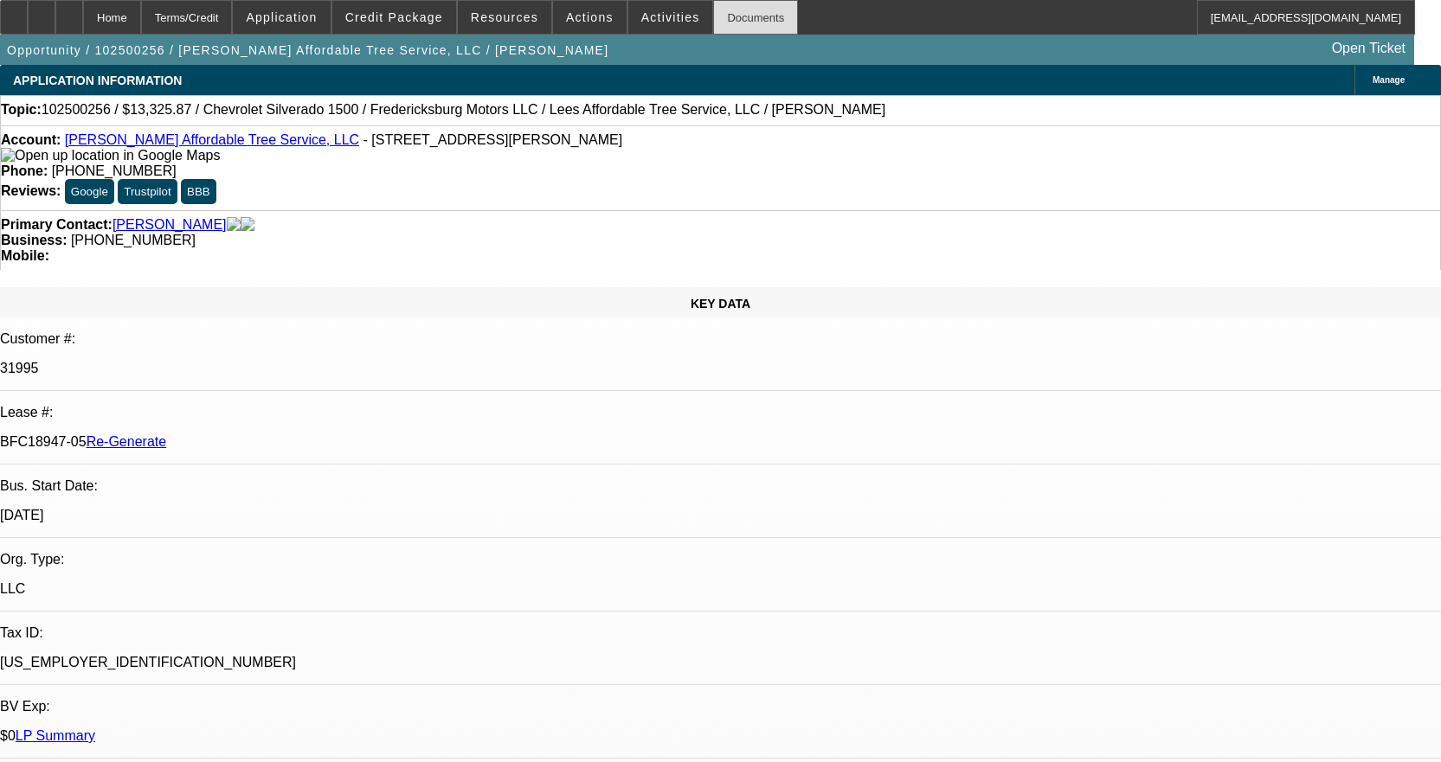
click at [722, 25] on div "Documents" at bounding box center [755, 17] width 85 height 35
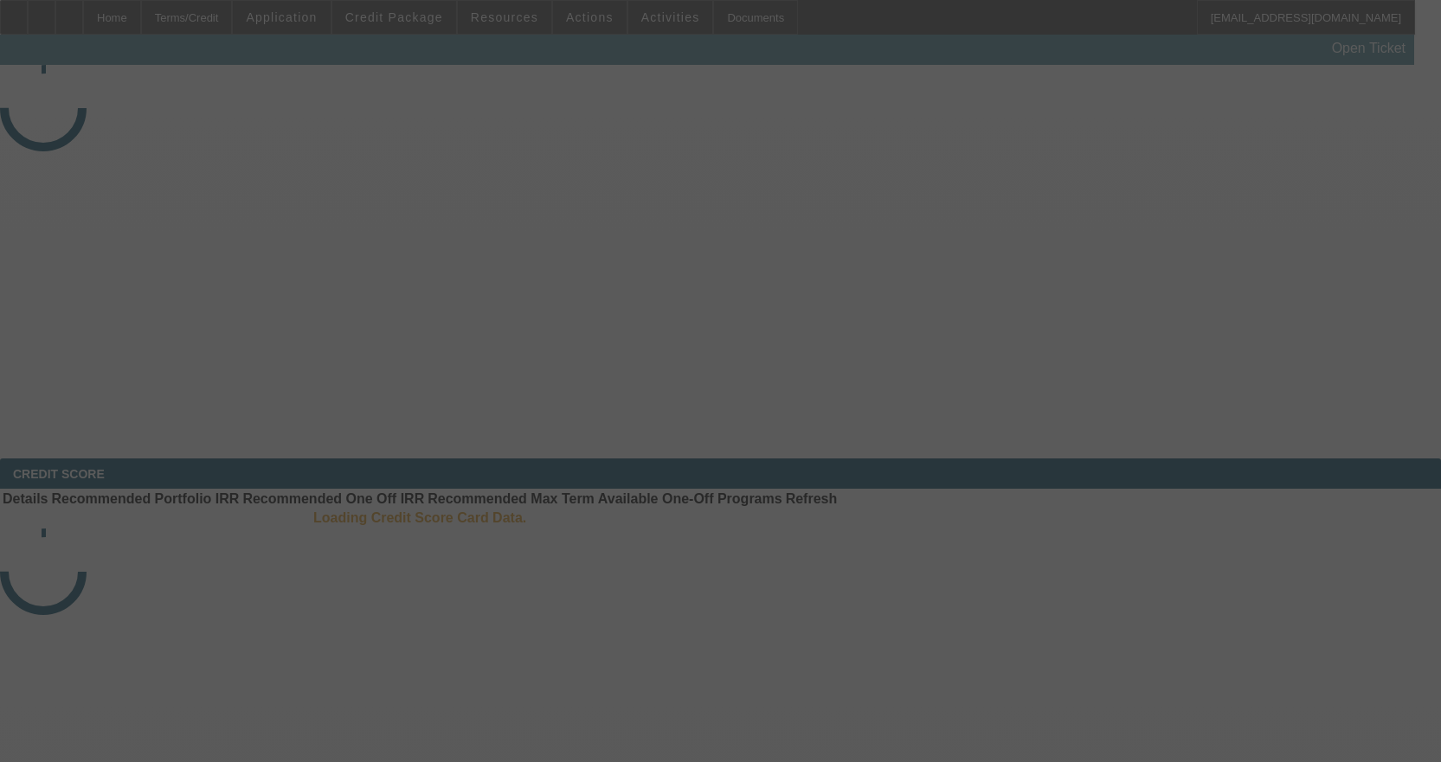
select select "3"
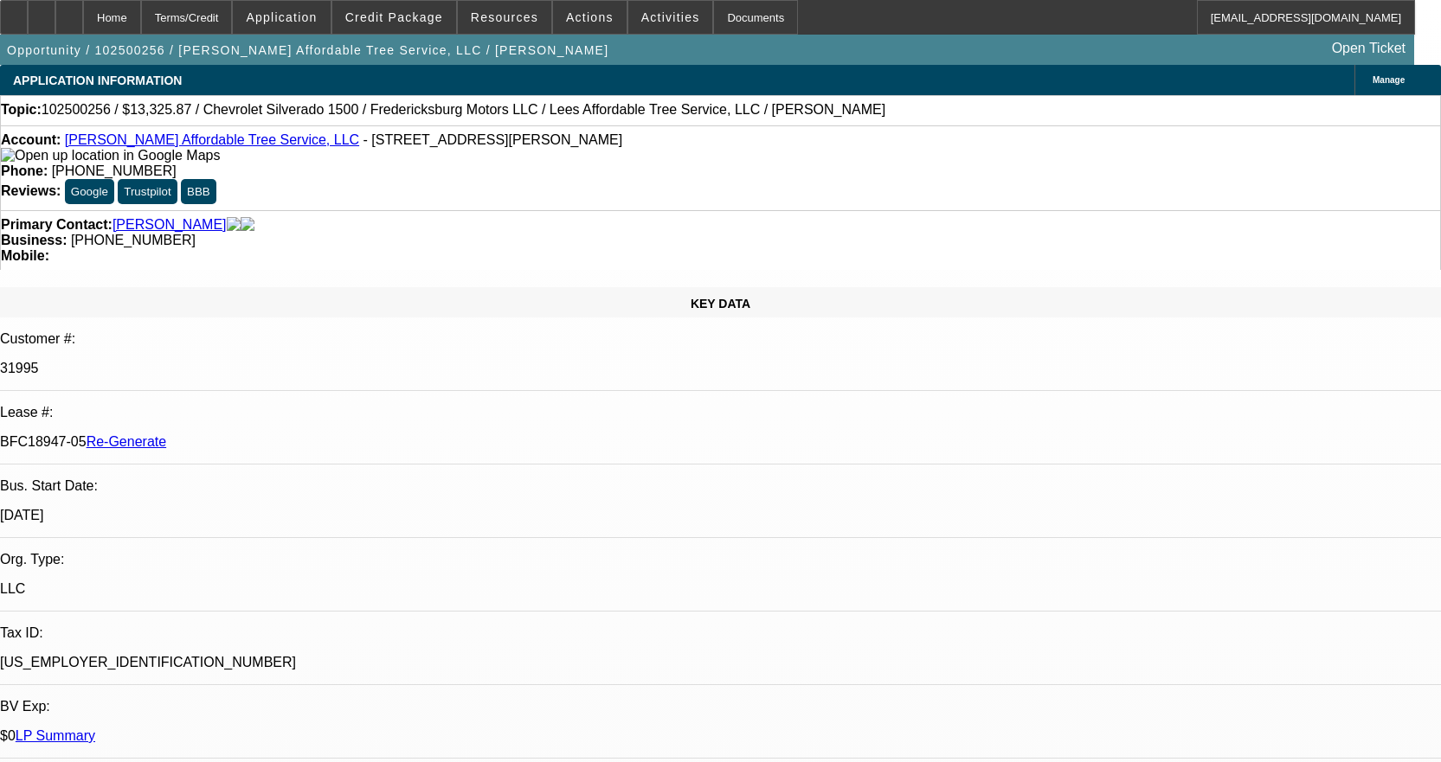
select select "0"
select select "3"
select select "0"
select select "6"
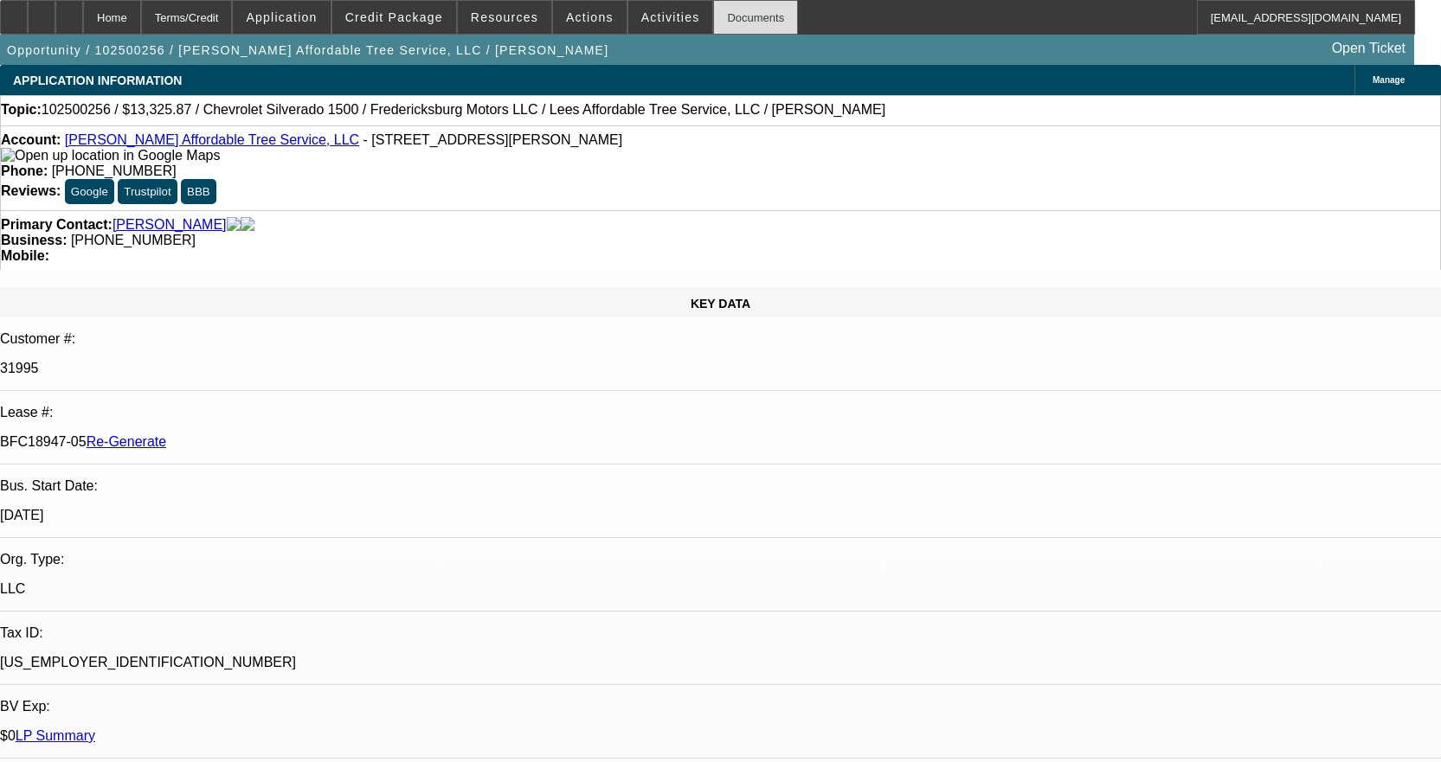
click at [745, 21] on div "Documents" at bounding box center [755, 17] width 85 height 35
click at [641, 15] on span "Activities" at bounding box center [670, 17] width 59 height 14
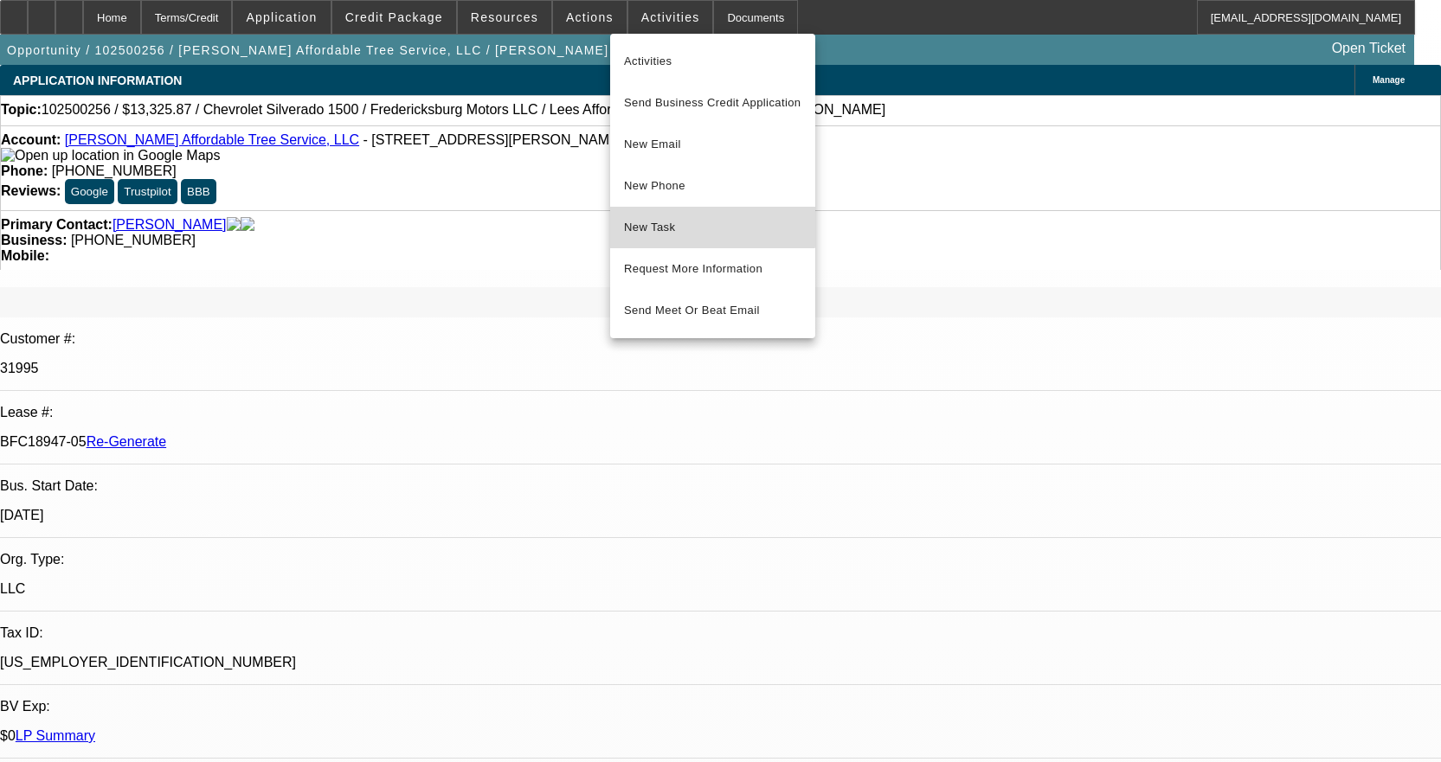
click at [679, 216] on button "New Task" at bounding box center [712, 228] width 205 height 42
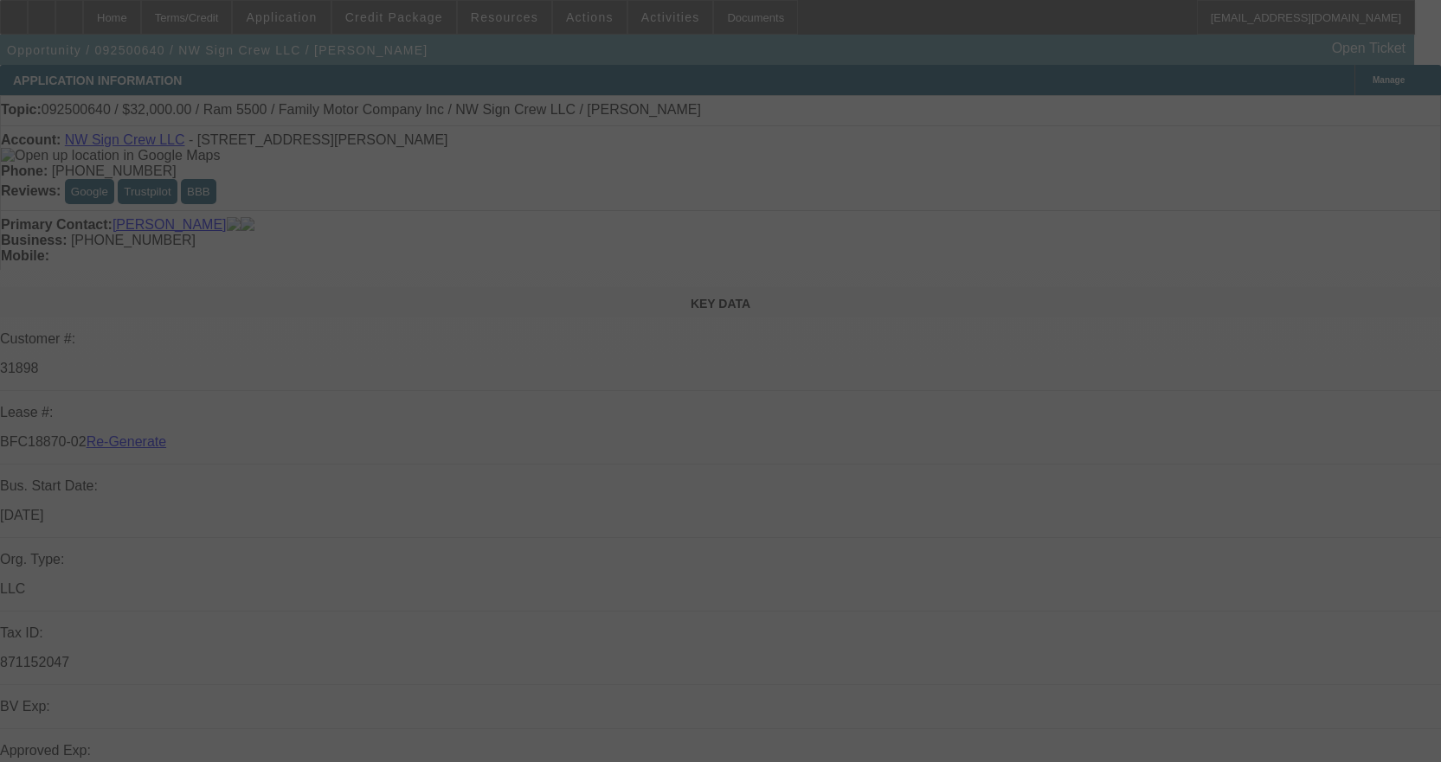
select select "3"
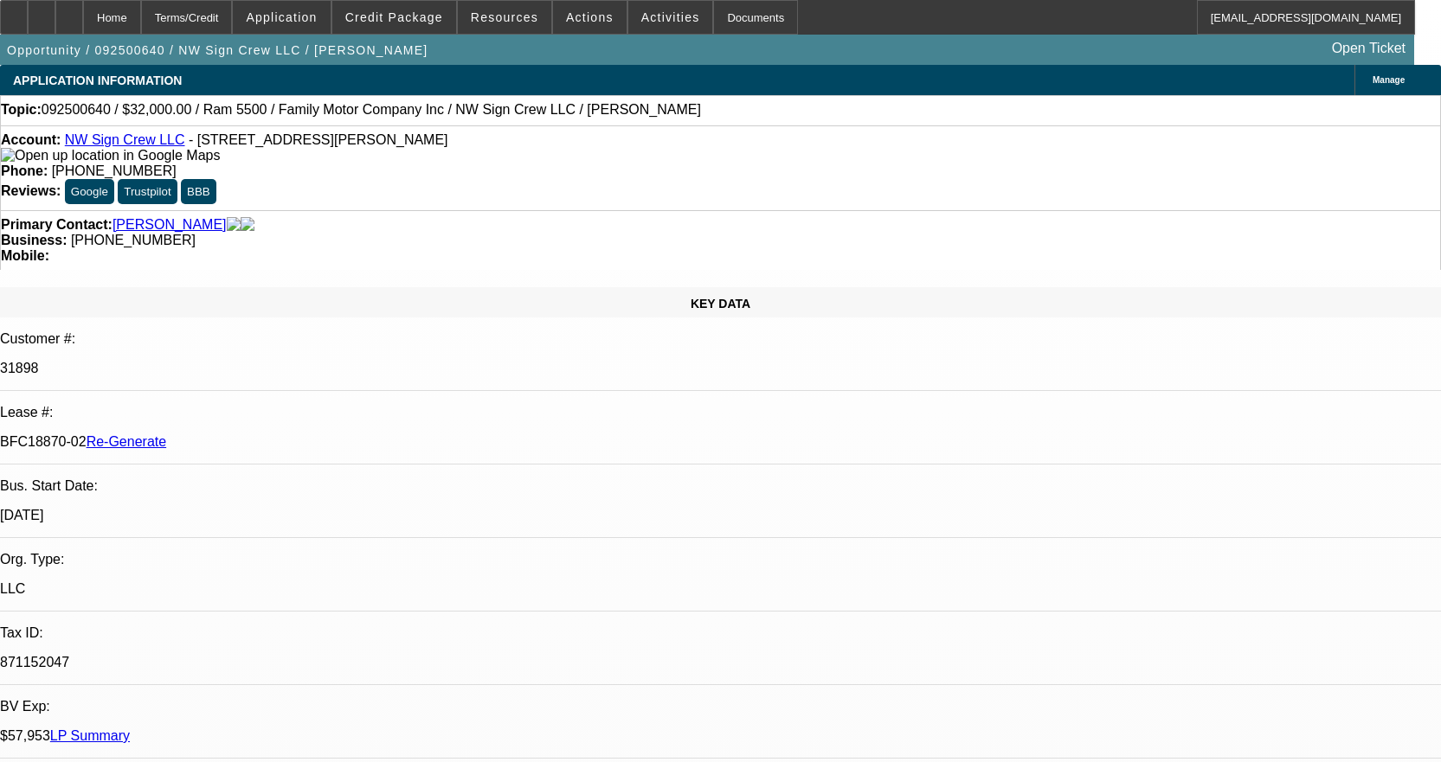
select select "0"
select select "2"
select select "0"
select select "6"
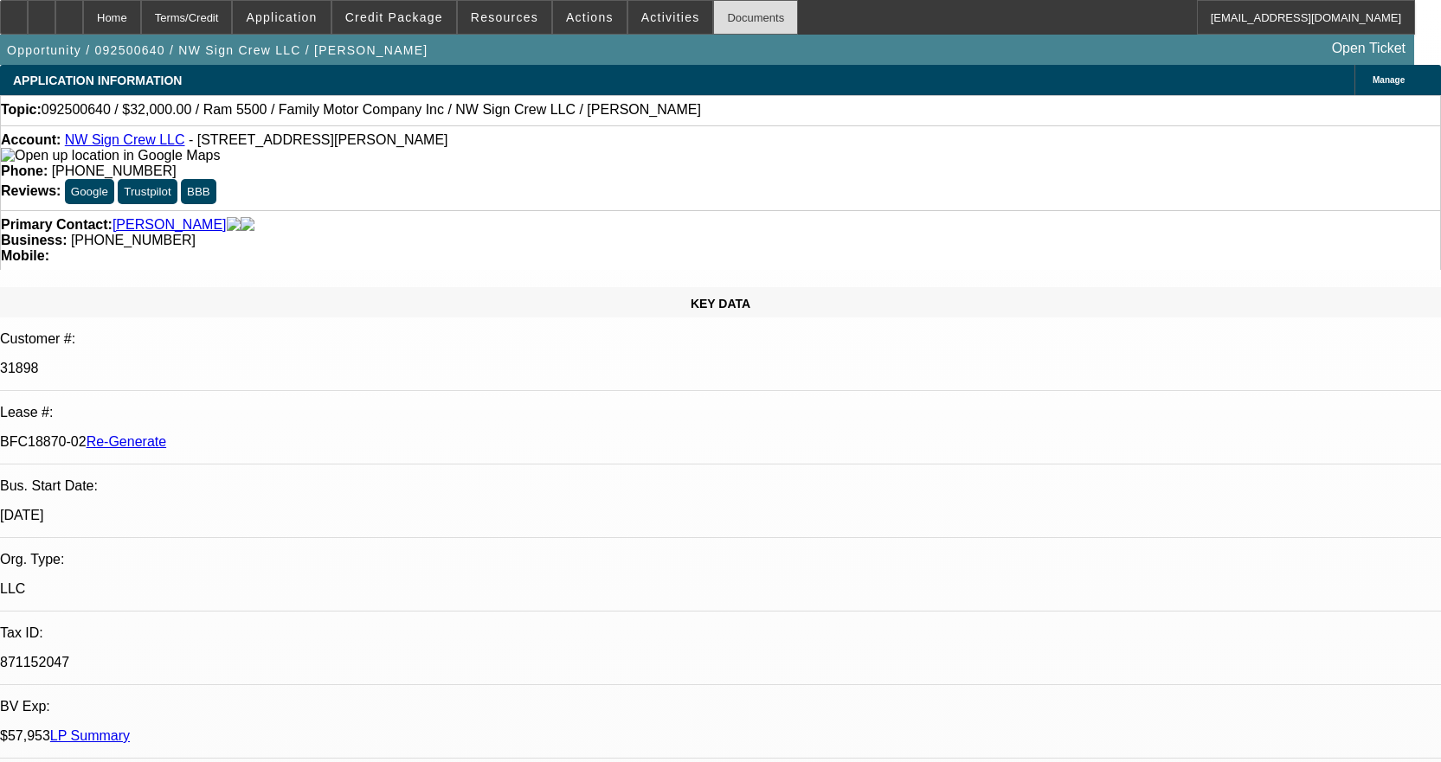
click at [730, 13] on div "Documents" at bounding box center [755, 17] width 85 height 35
click at [430, 18] on span "Credit Package" at bounding box center [394, 17] width 98 height 14
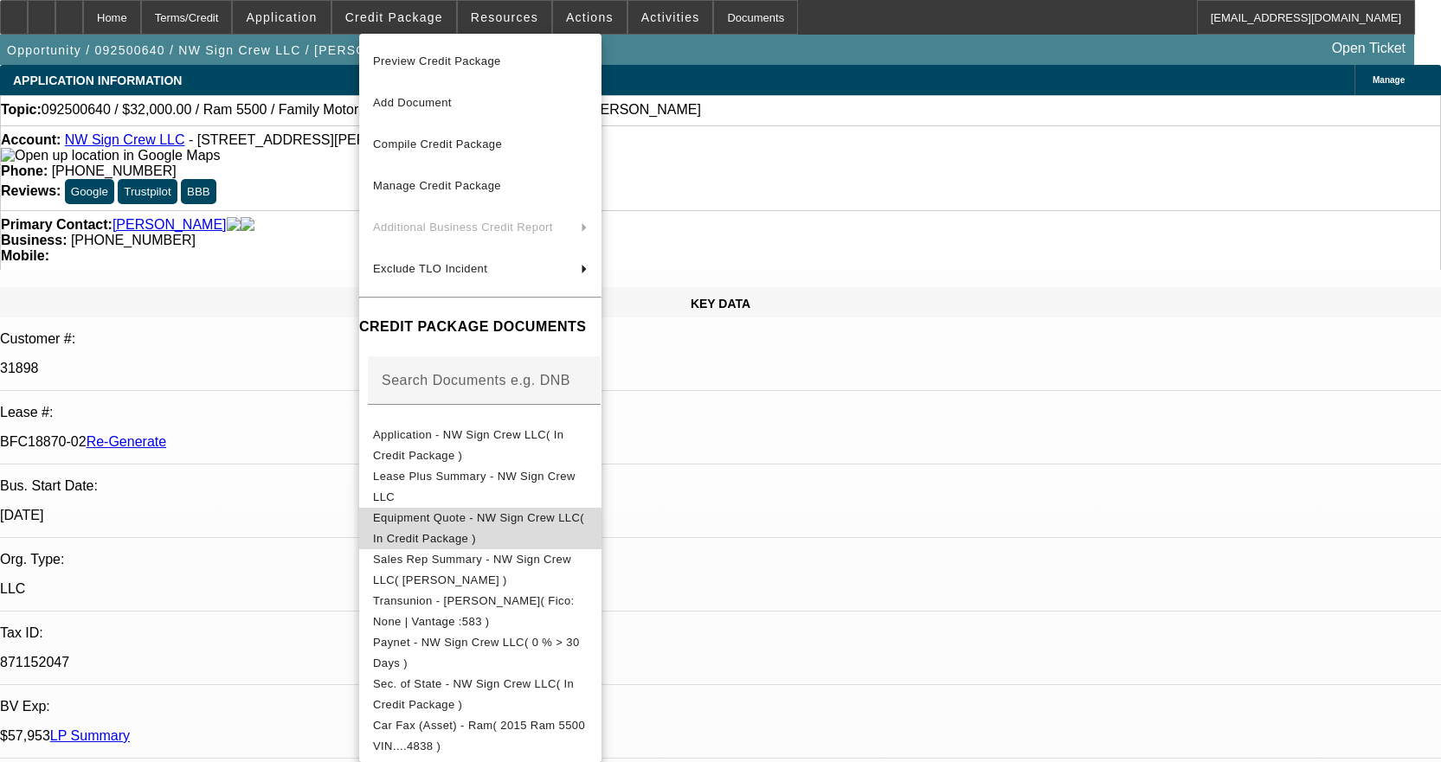
click at [521, 535] on button "Equipment Quote - NW Sign Crew LLC( In Credit Package )" at bounding box center [480, 529] width 242 height 42
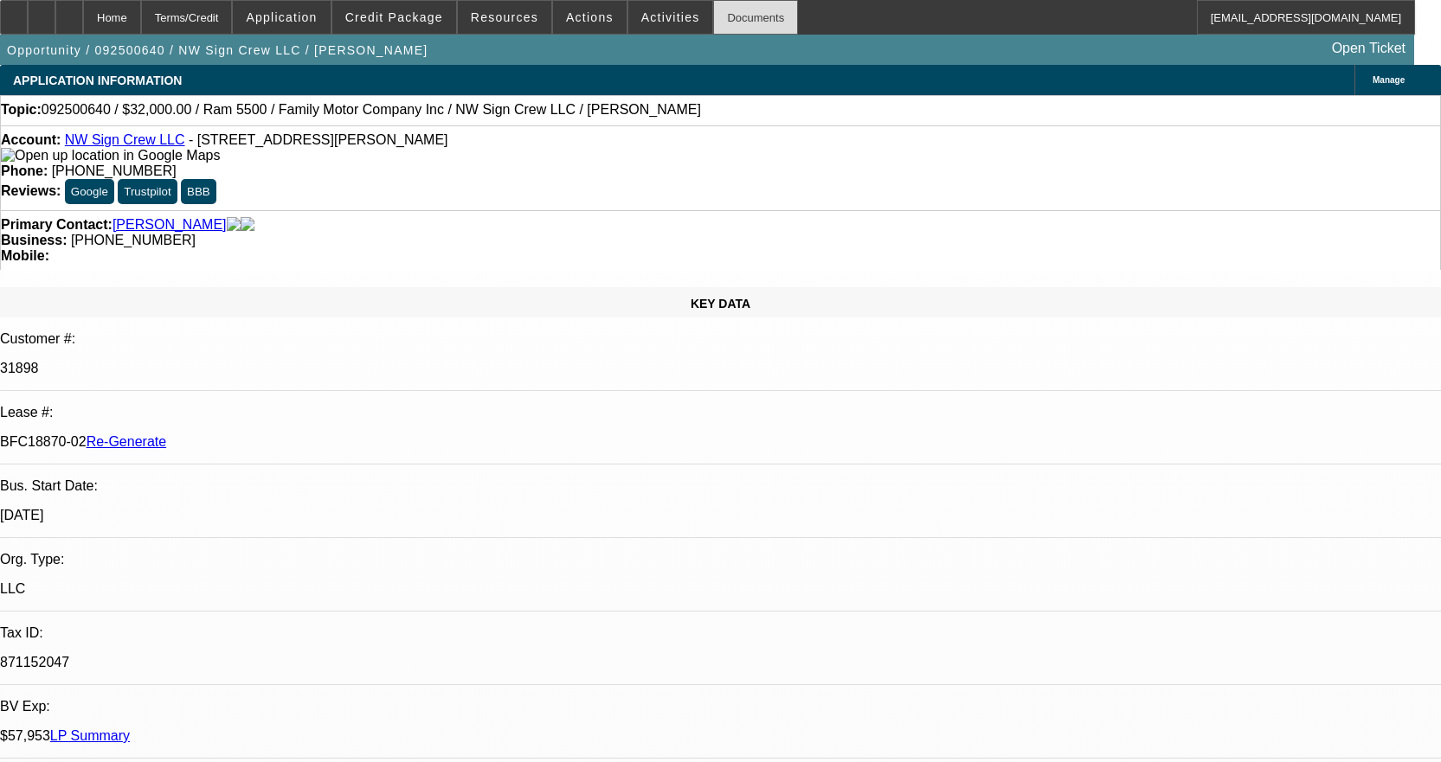
click at [713, 10] on div "Documents" at bounding box center [755, 17] width 85 height 35
